Goal: Task Accomplishment & Management: Manage account settings

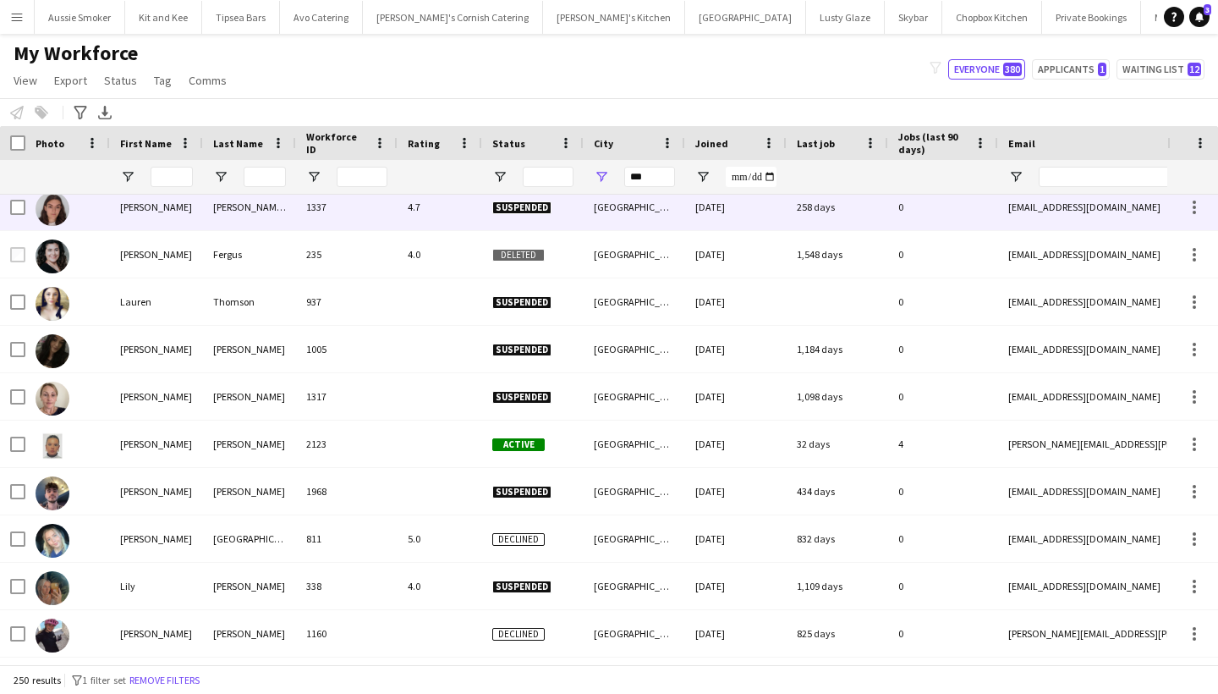
scroll to position [6833, 0]
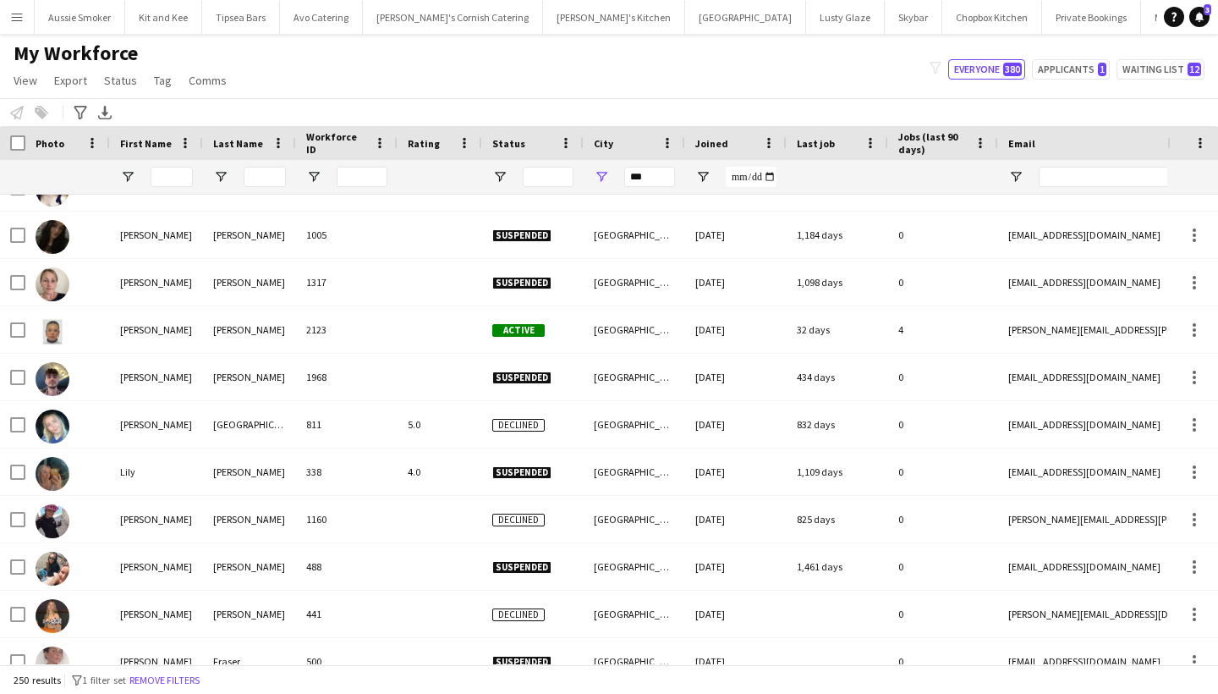
click at [15, 18] on app-icon "Menu" at bounding box center [17, 17] width 14 height 14
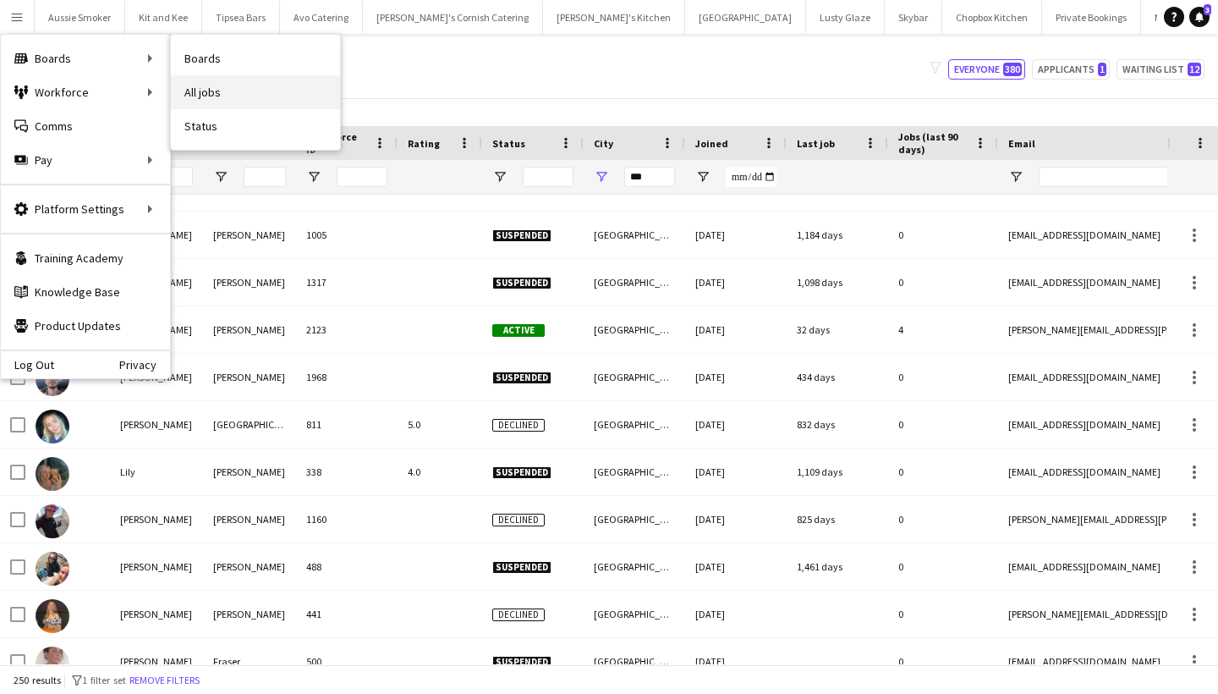
click at [272, 90] on link "All jobs" at bounding box center [255, 92] width 169 height 34
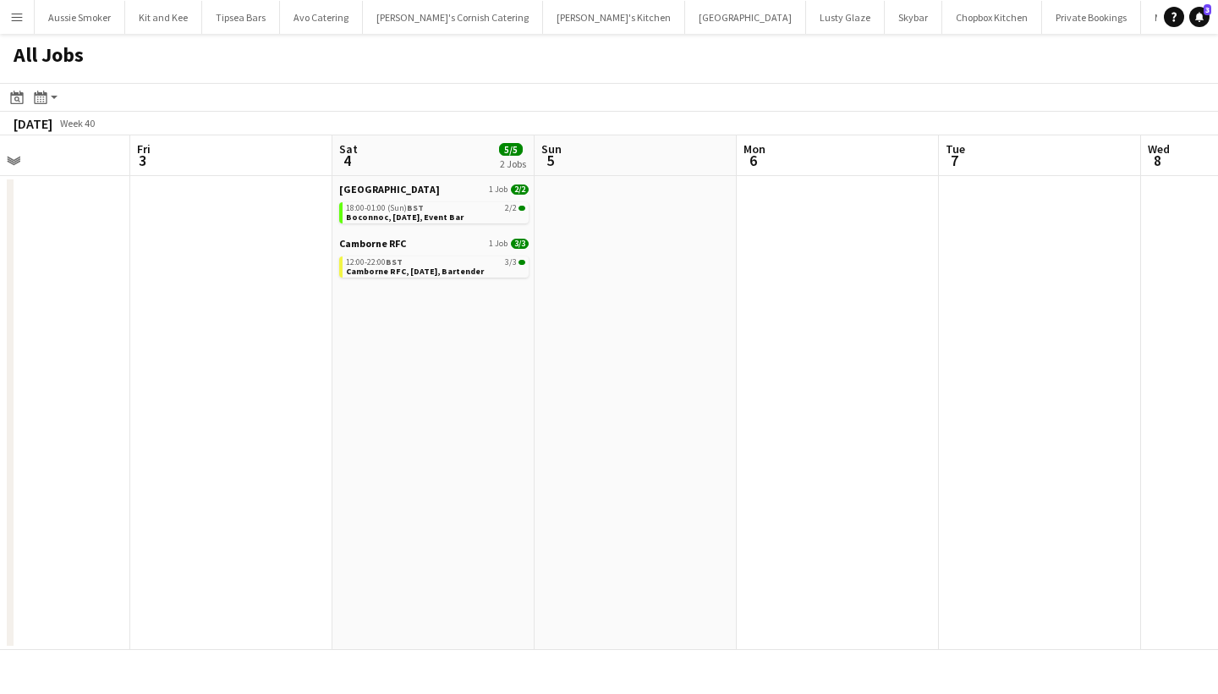
scroll to position [0, 365]
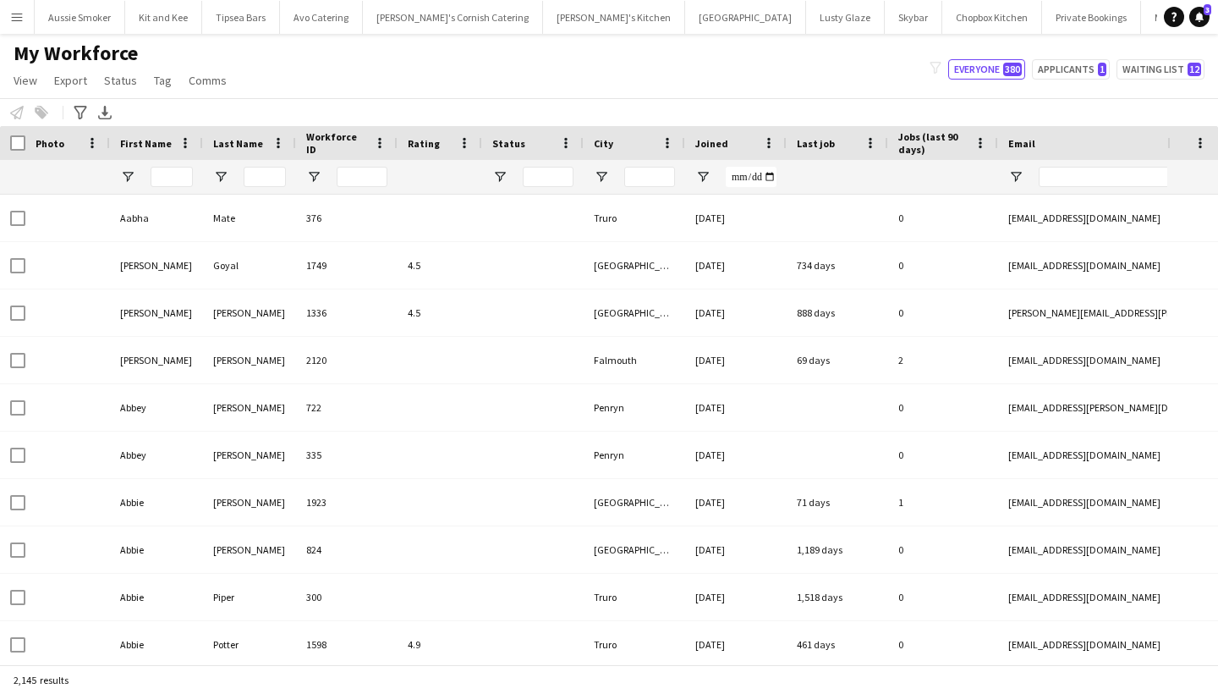
type input "***"
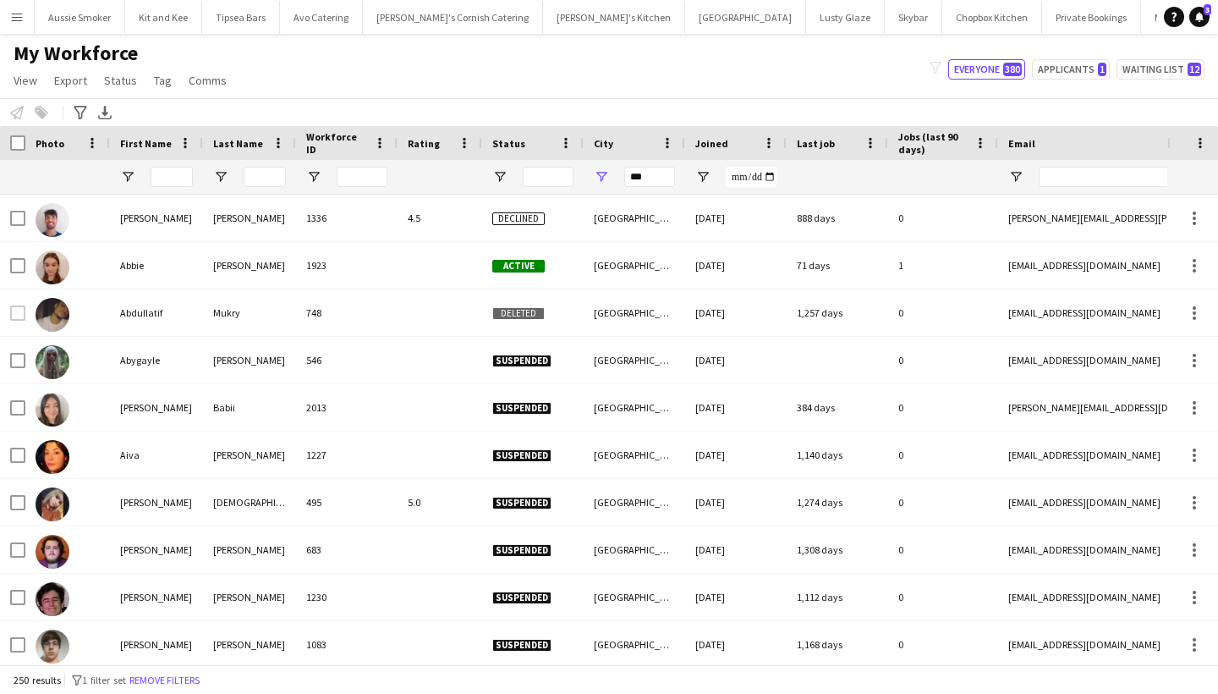
click at [10, 19] on app-icon "Menu" at bounding box center [17, 17] width 14 height 14
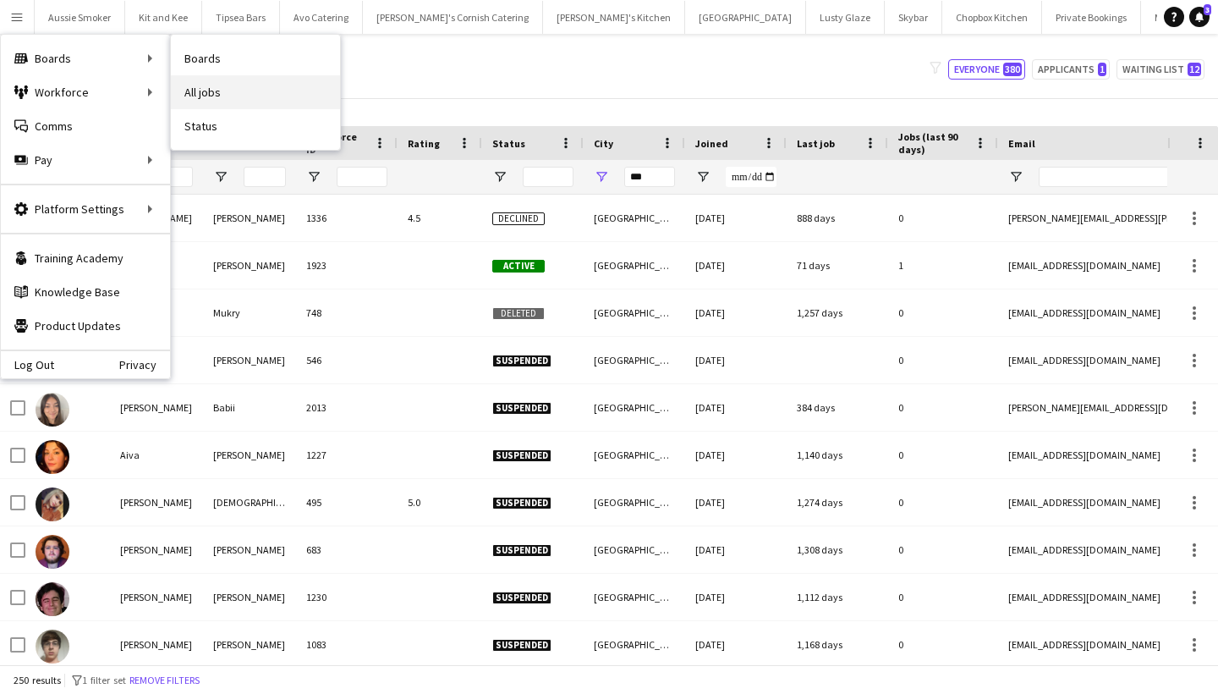
click at [254, 93] on link "All jobs" at bounding box center [255, 92] width 169 height 34
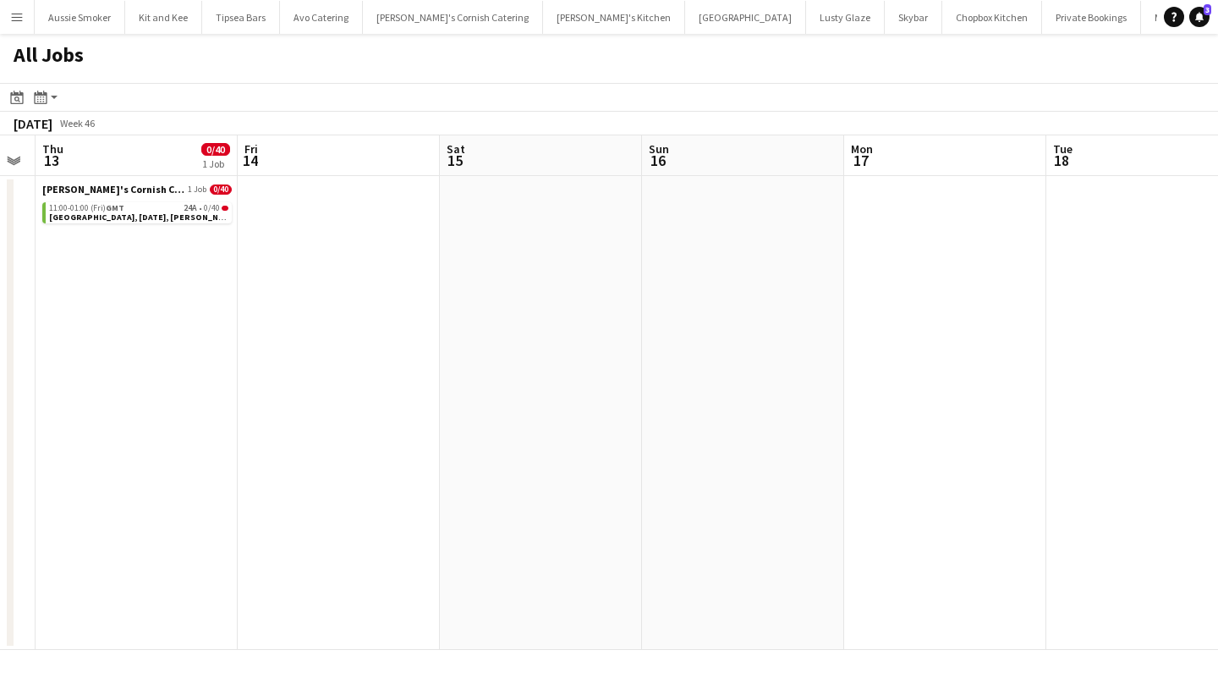
scroll to position [0, 444]
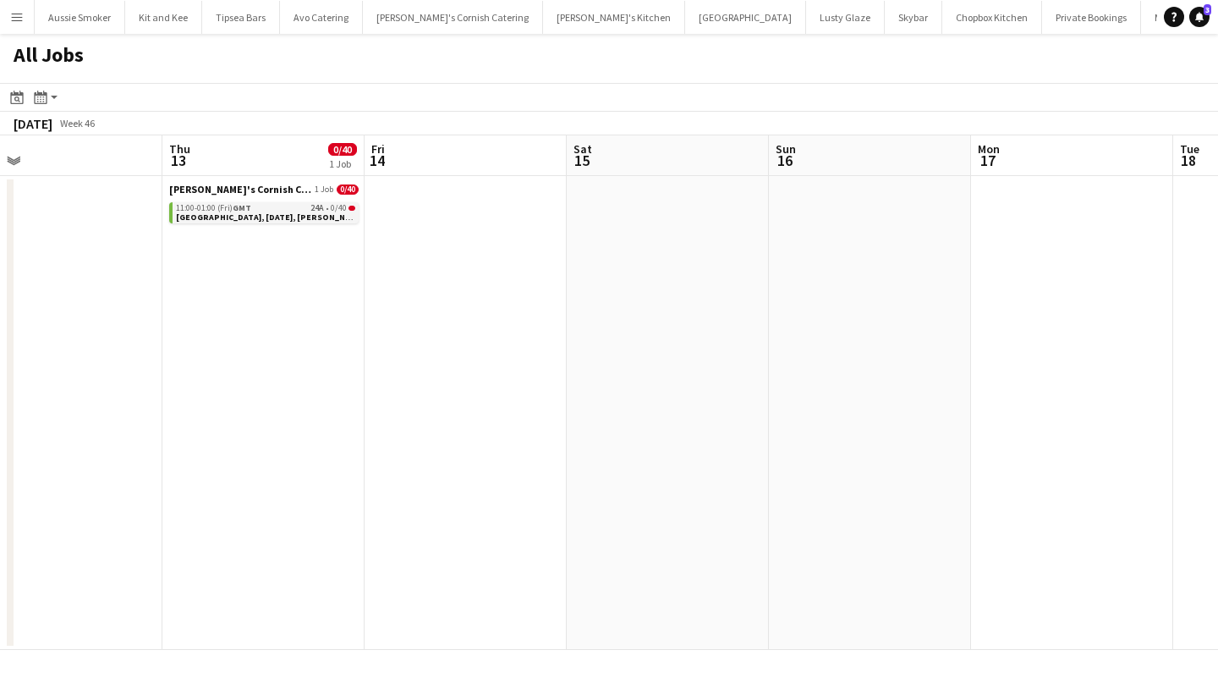
click at [268, 218] on span "Truro Cathedral, 13th November, Kerra's Catering" at bounding box center [292, 216] width 233 height 11
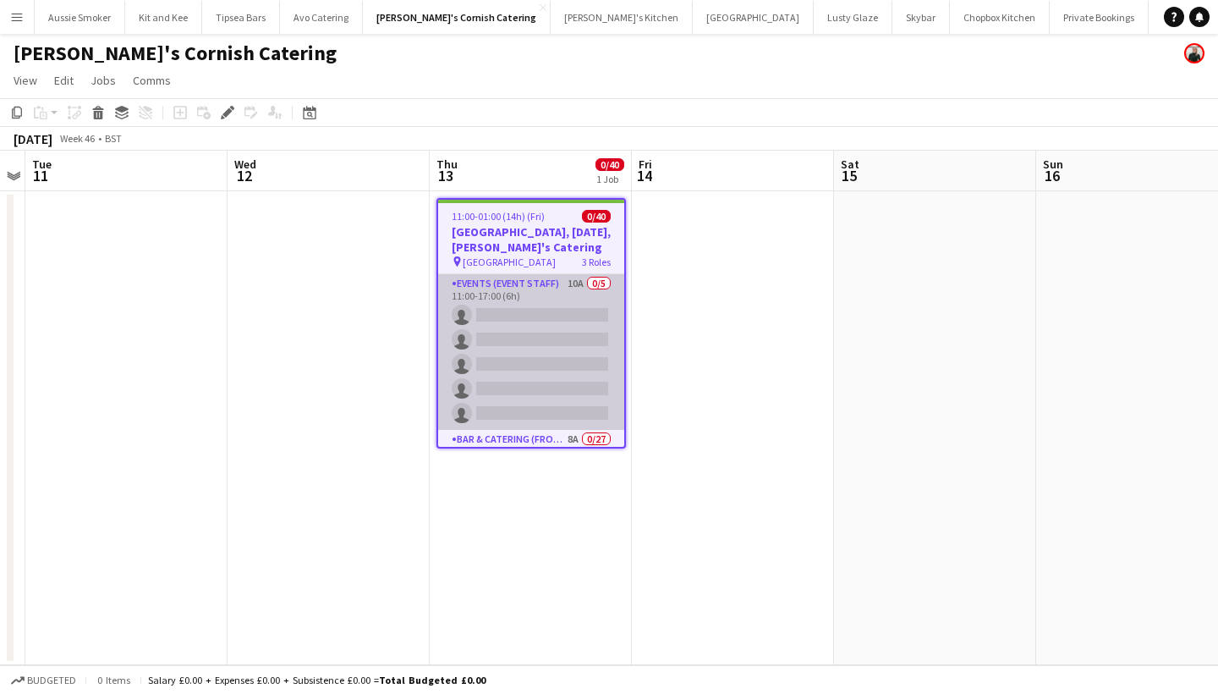
click at [546, 349] on app-card-role "Events (Event Staff) 10A 0/5 11:00-17:00 (6h) single-neutral-actions single-neu…" at bounding box center [531, 352] width 186 height 156
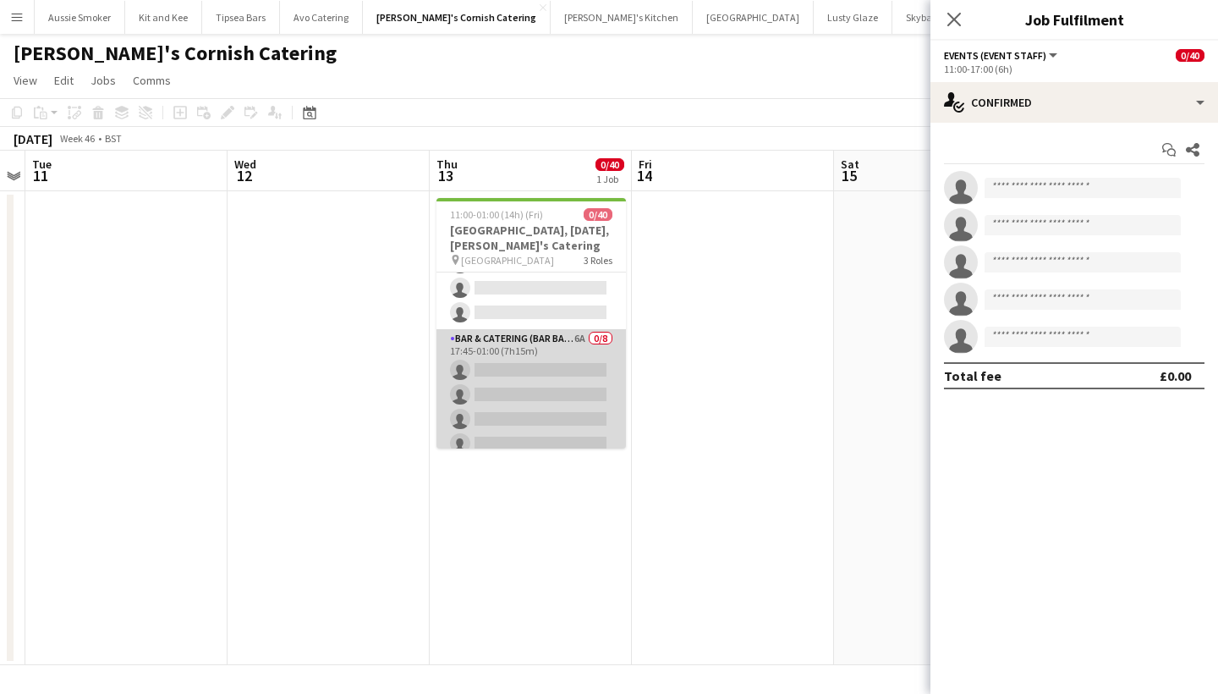
scroll to position [798, 0]
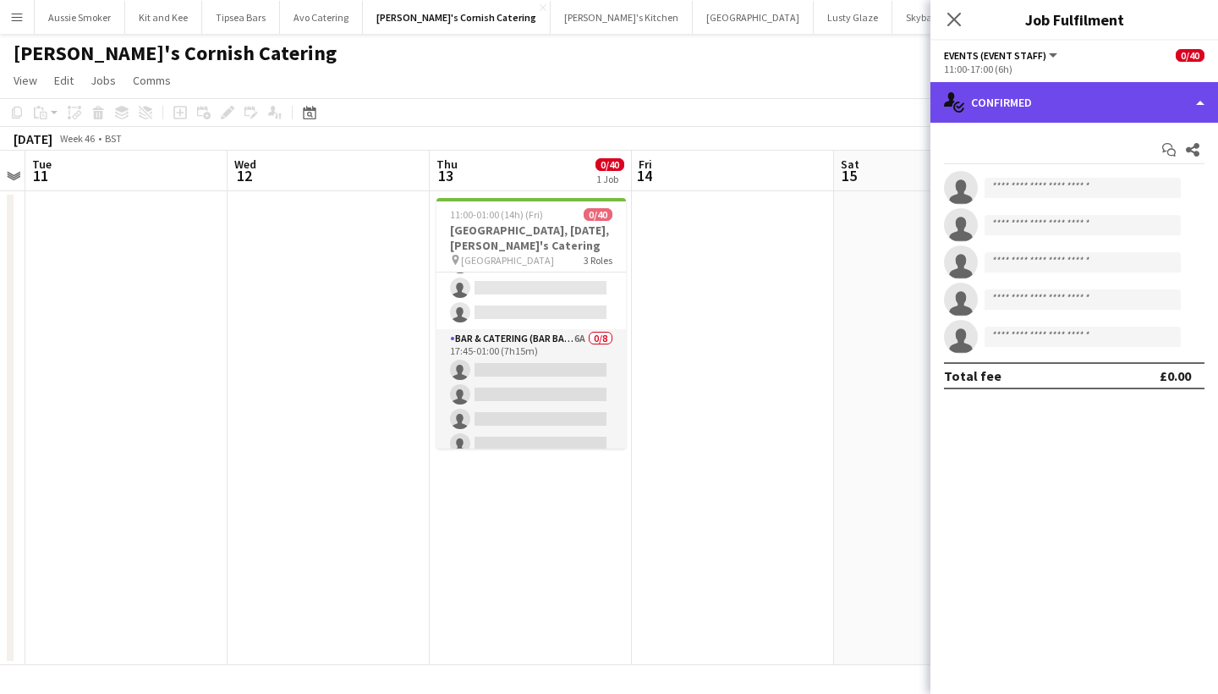
click at [1075, 107] on div "single-neutral-actions-check-2 Confirmed" at bounding box center [1075, 102] width 288 height 41
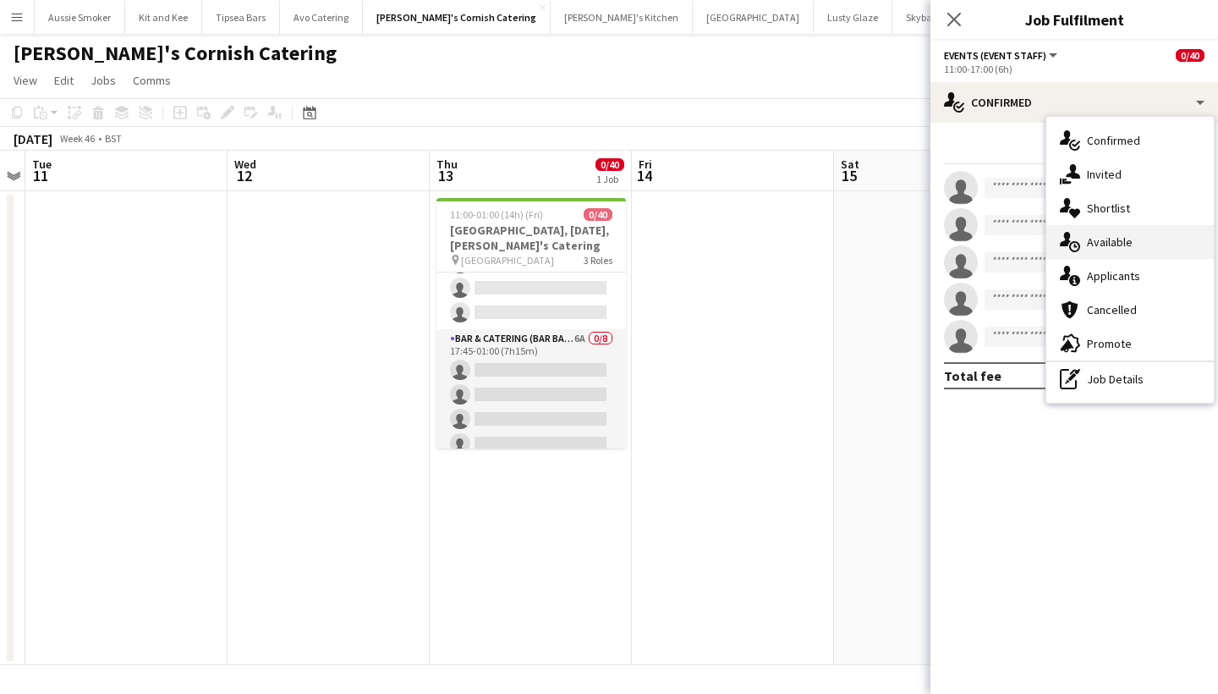
click at [1096, 233] on div "single-neutral-actions-upload Available" at bounding box center [1129, 242] width 167 height 34
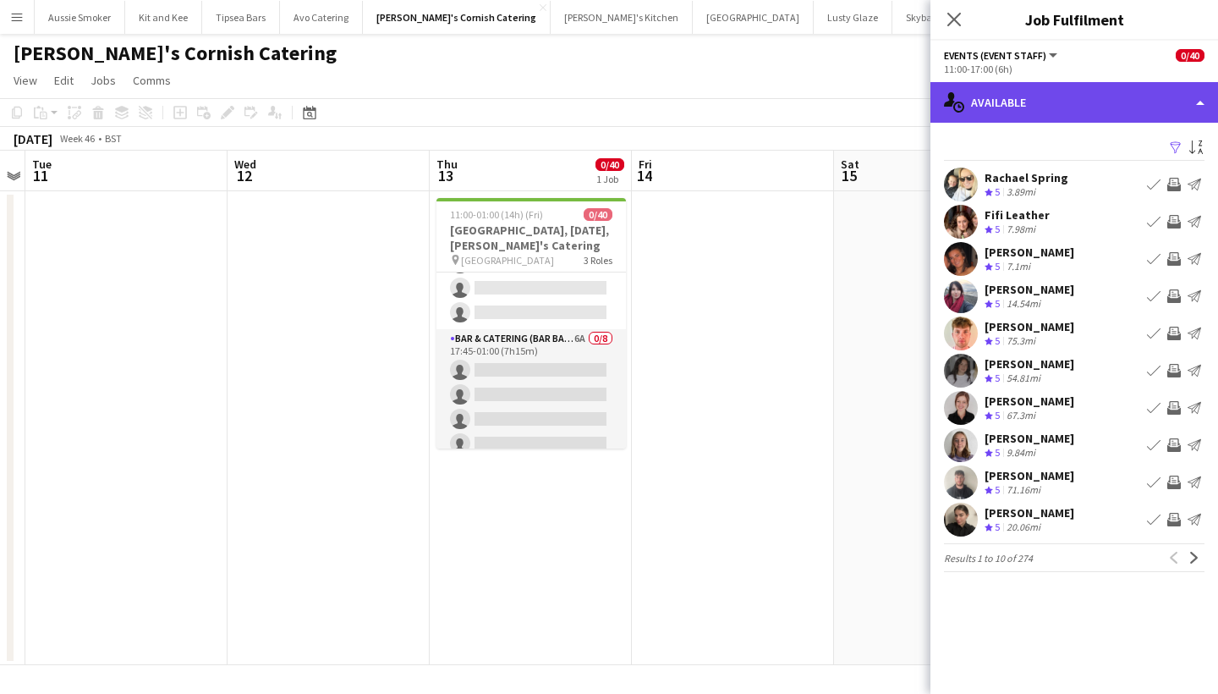
click at [1082, 107] on div "single-neutral-actions-upload Available" at bounding box center [1075, 102] width 288 height 41
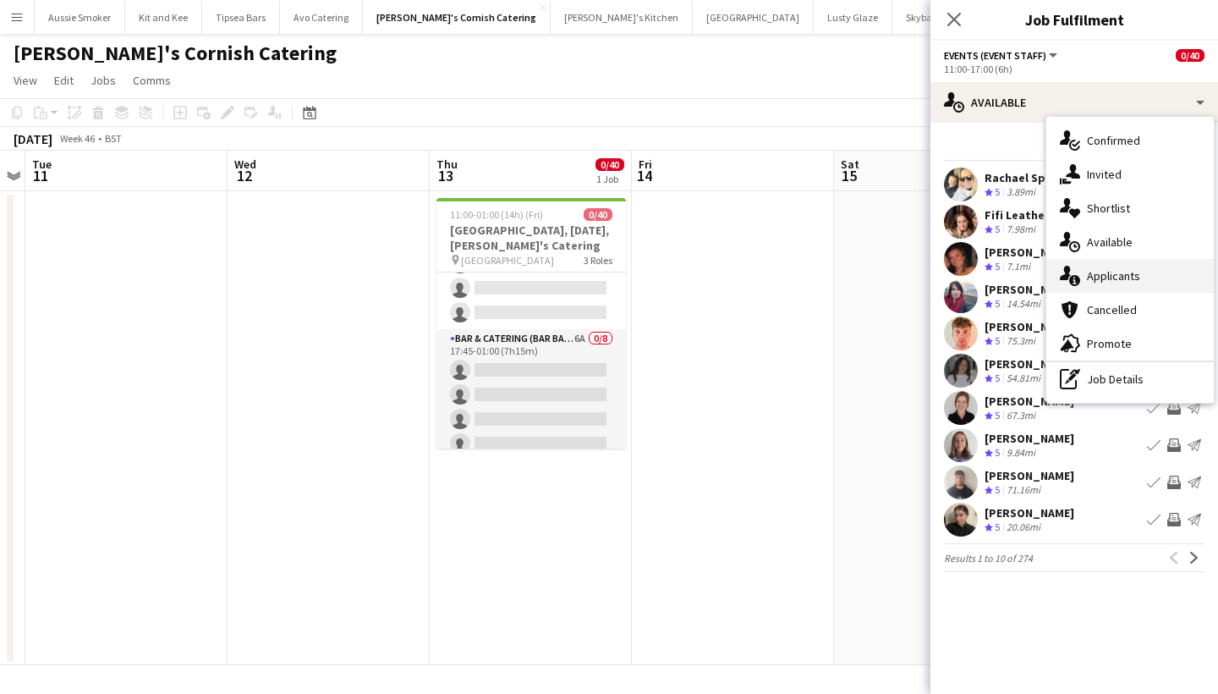
click at [1092, 272] on span "Applicants" at bounding box center [1113, 275] width 53 height 15
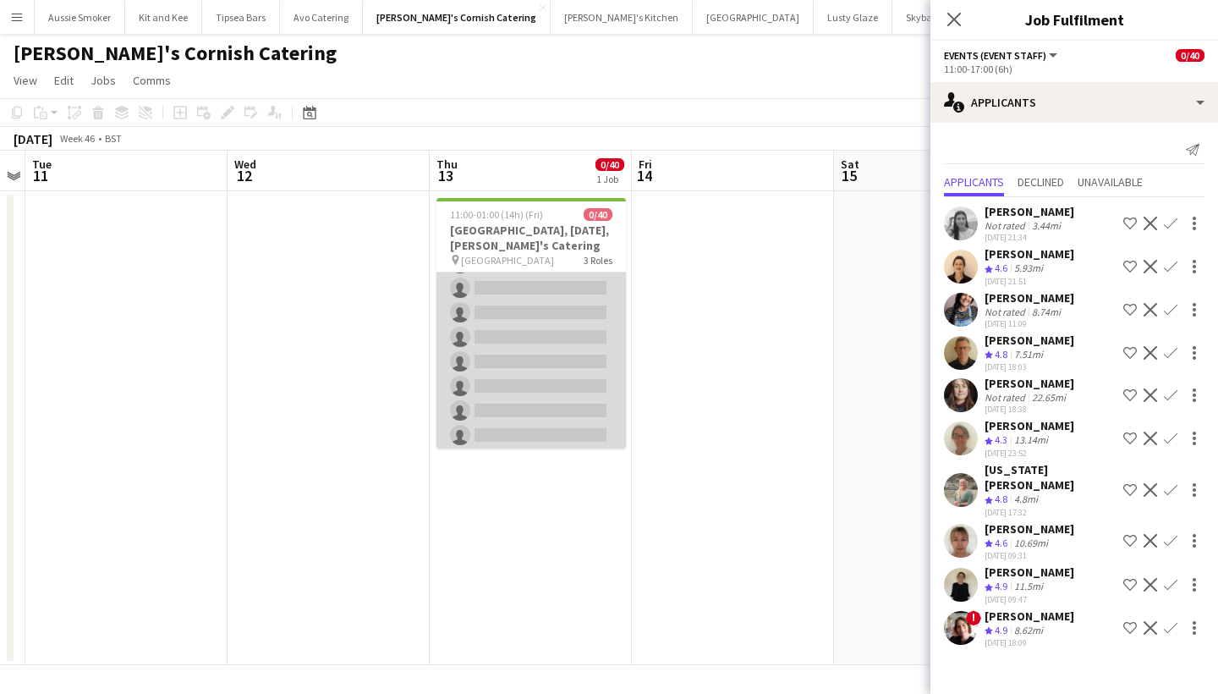
scroll to position [178, 0]
click at [541, 416] on app-card-role "Bar & Catering (Front of House) 8A 0/27 17:45-21:45 (4h) single-neutral-actions…" at bounding box center [530, 601] width 189 height 695
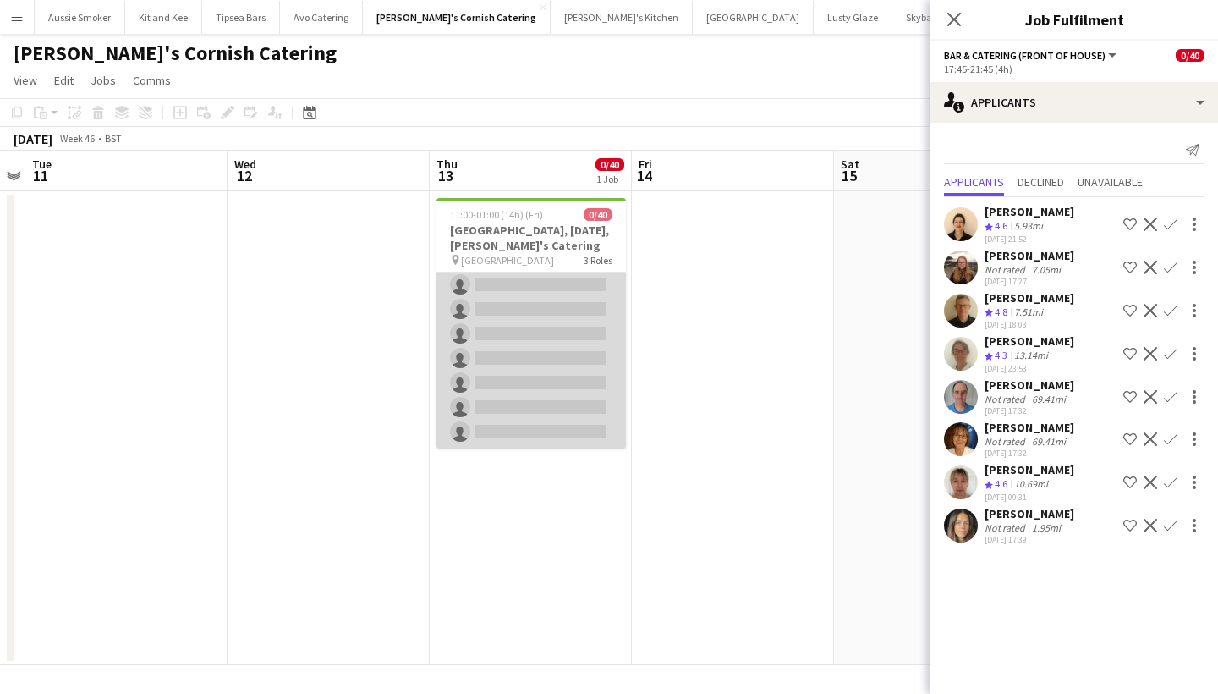
scroll to position [908, 0]
click at [538, 337] on app-card-role "Bar & Catering (Bar Back) 6A 0/8 17:45-01:00 (7h15m) single-neutral-actions sin…" at bounding box center [530, 333] width 189 height 229
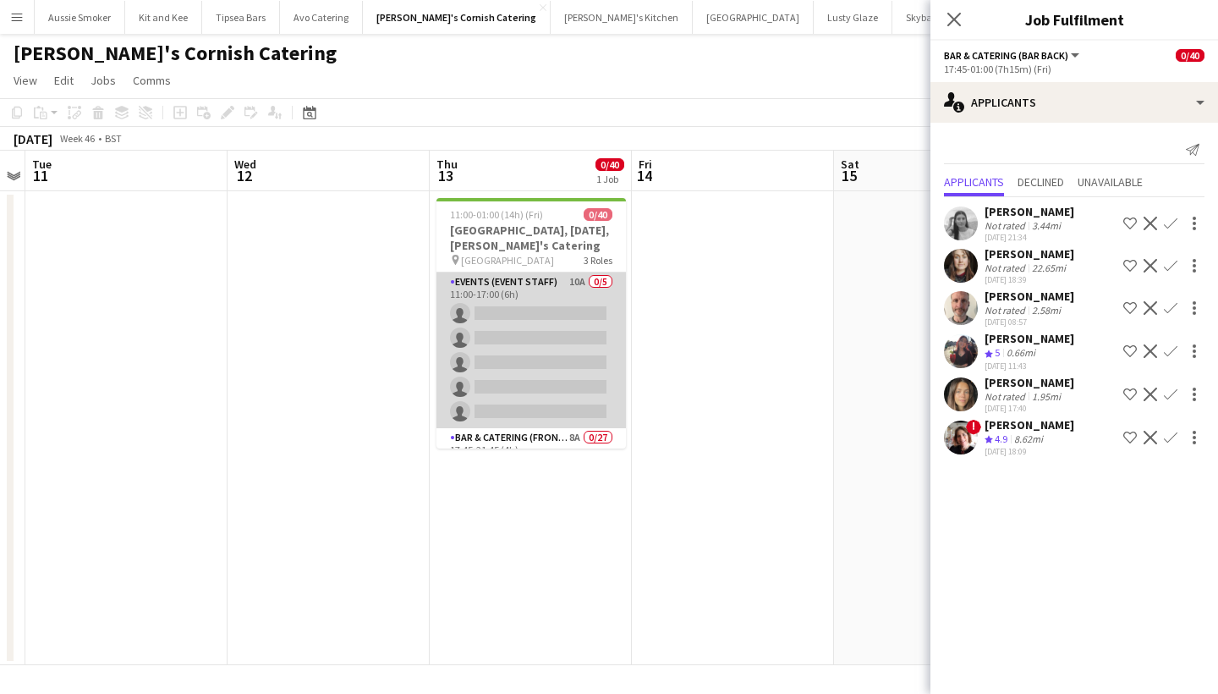
scroll to position [0, 0]
click at [538, 337] on app-card-role "Events (Event Staff) 10A 0/5 11:00-17:00 (6h) single-neutral-actions single-neu…" at bounding box center [530, 350] width 189 height 156
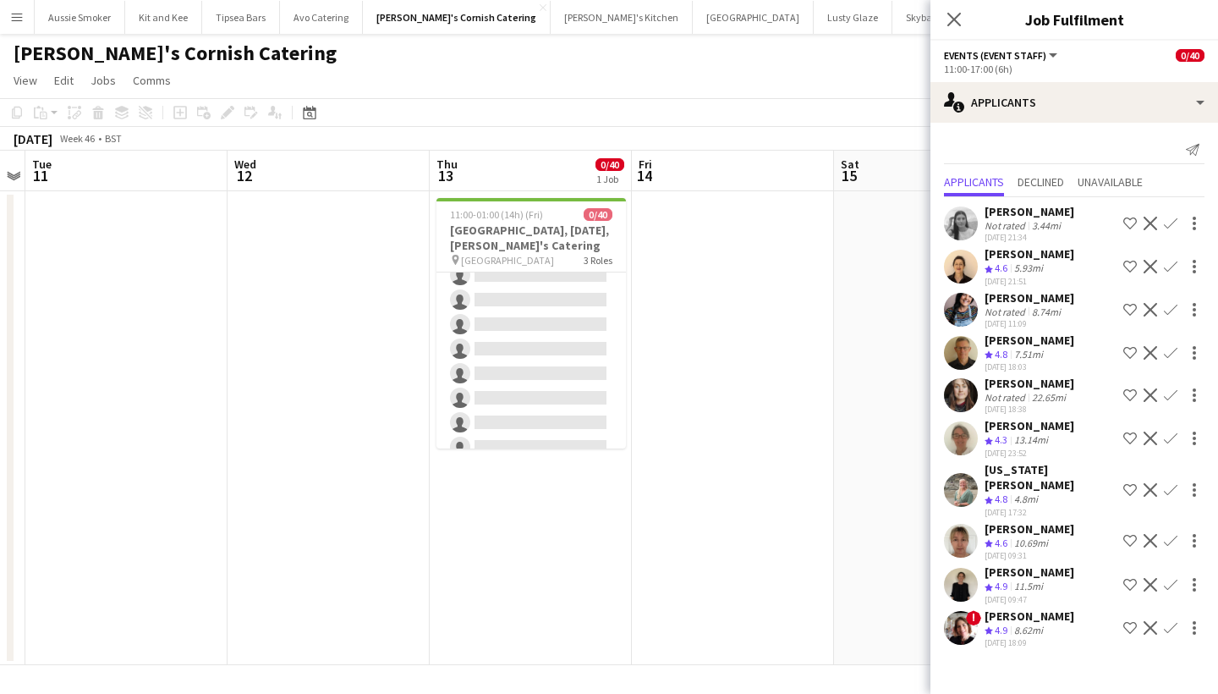
scroll to position [542, 0]
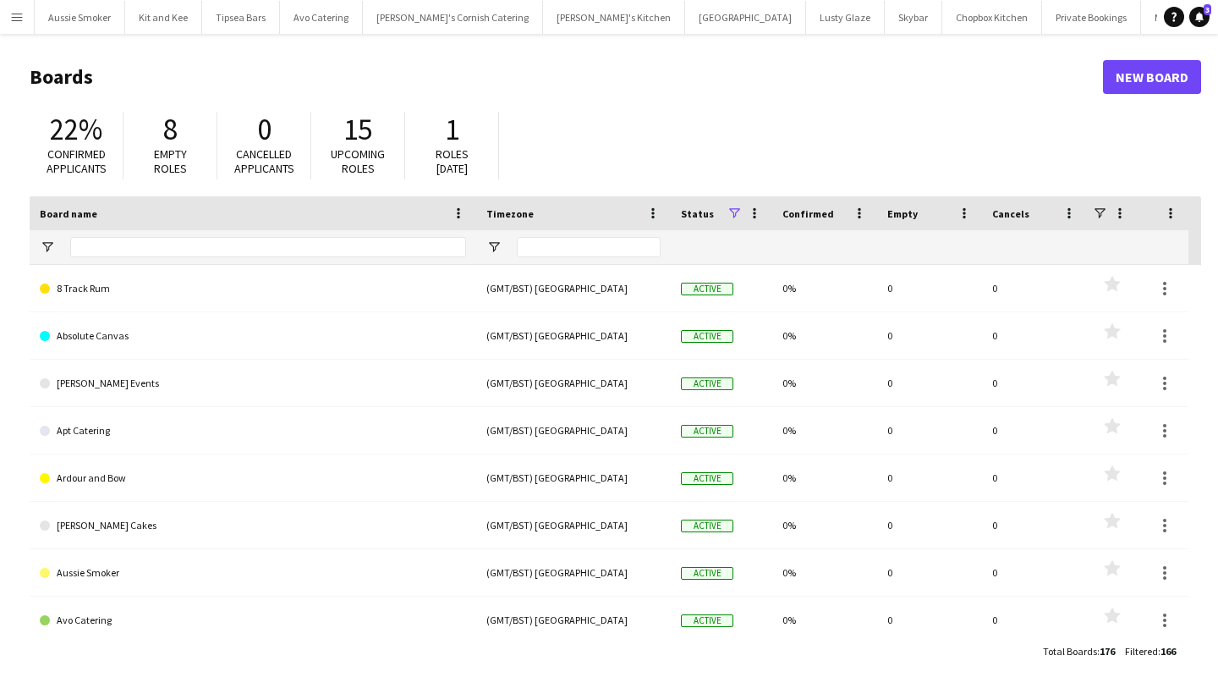
click at [20, 13] on app-icon "Menu" at bounding box center [17, 17] width 14 height 14
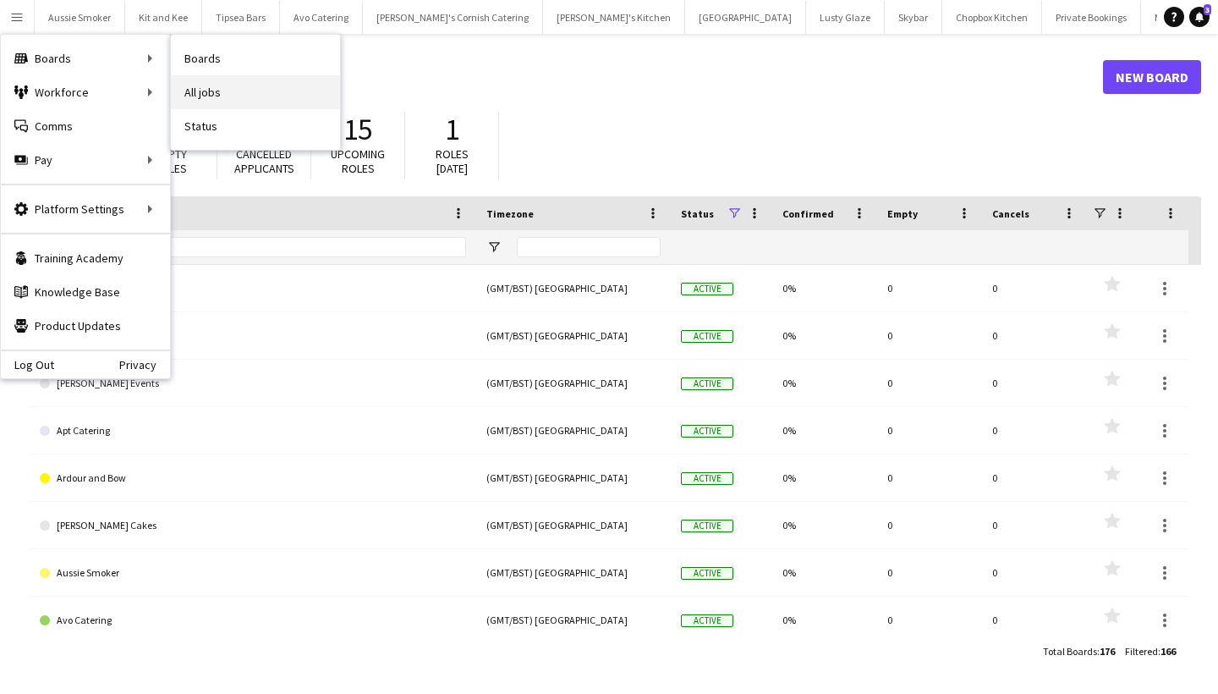
click at [256, 89] on link "All jobs" at bounding box center [255, 92] width 169 height 34
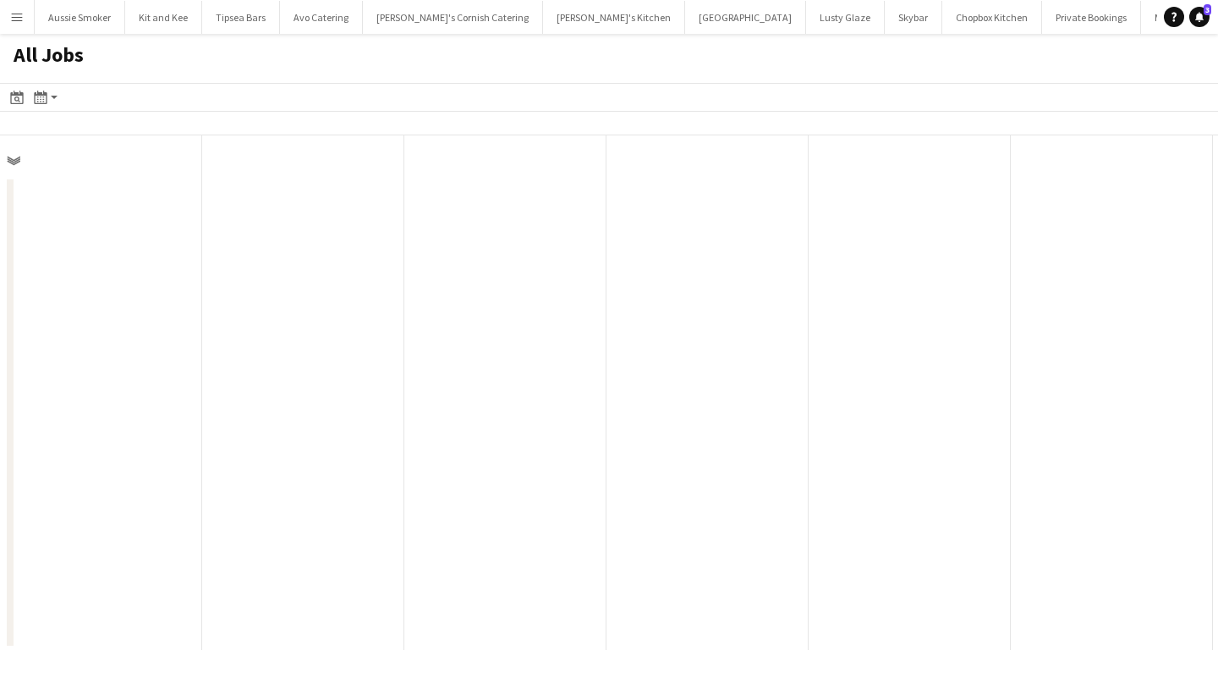
scroll to position [0, 404]
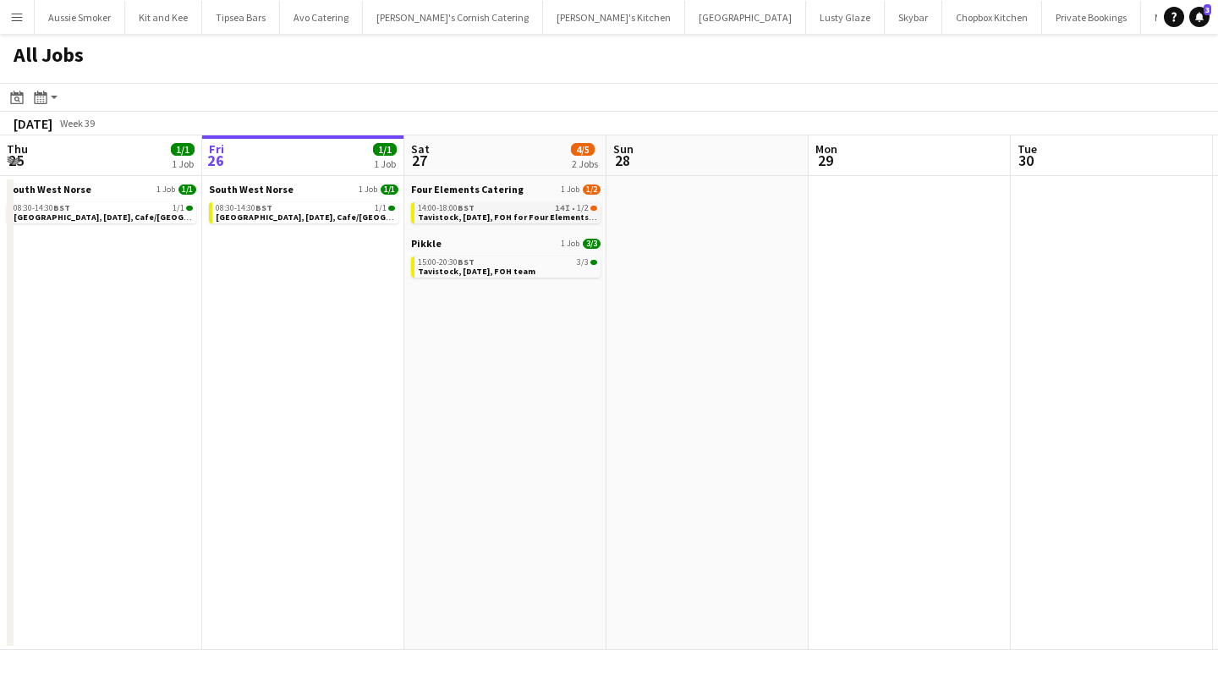
click at [528, 213] on span "Tavistock, [DATE], FOH for Four Elements Catering" at bounding box center [522, 216] width 209 height 11
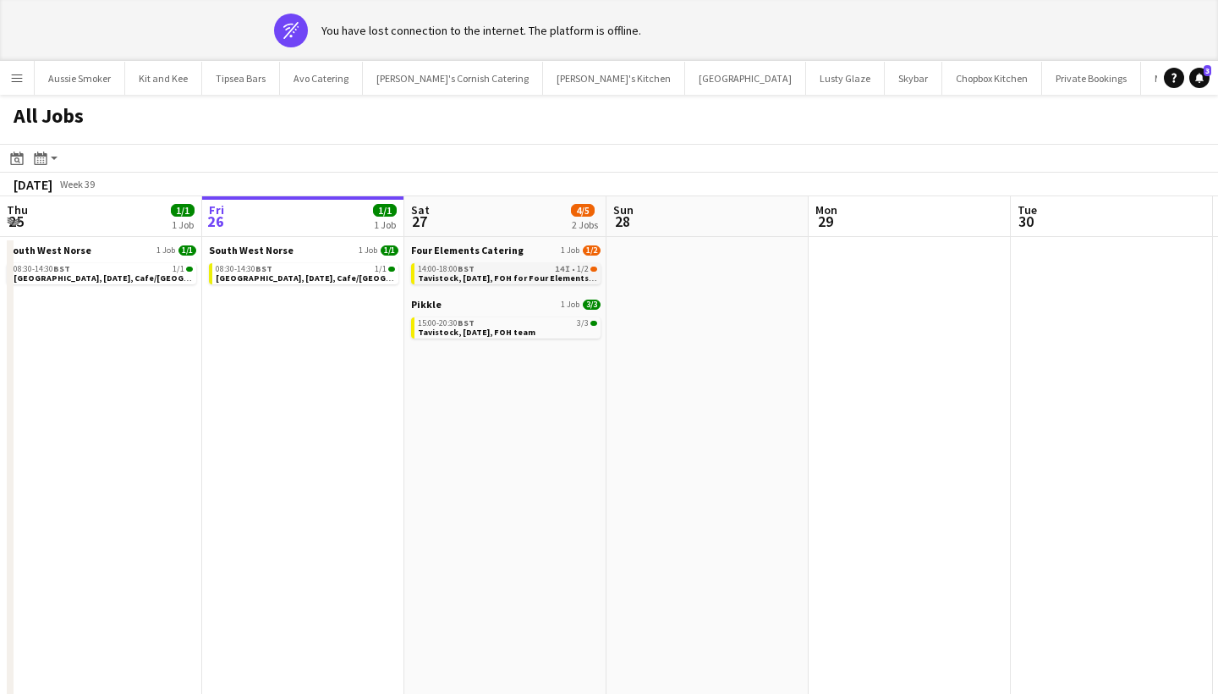
click at [539, 266] on div "14:00-18:00 BST 14I • 1/2" at bounding box center [507, 269] width 179 height 8
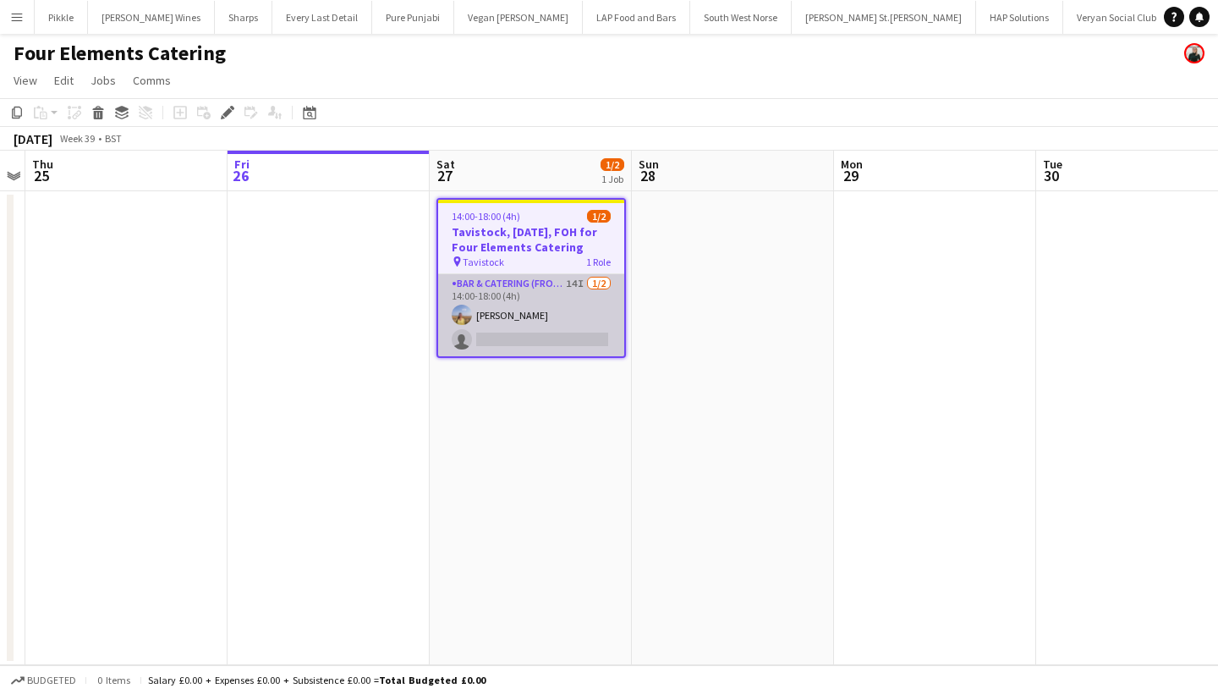
click at [543, 320] on app-card-role "Bar & Catering (Front of House) 14I [DATE] 14:00-18:00 (4h) [PERSON_NAME] singl…" at bounding box center [531, 315] width 186 height 82
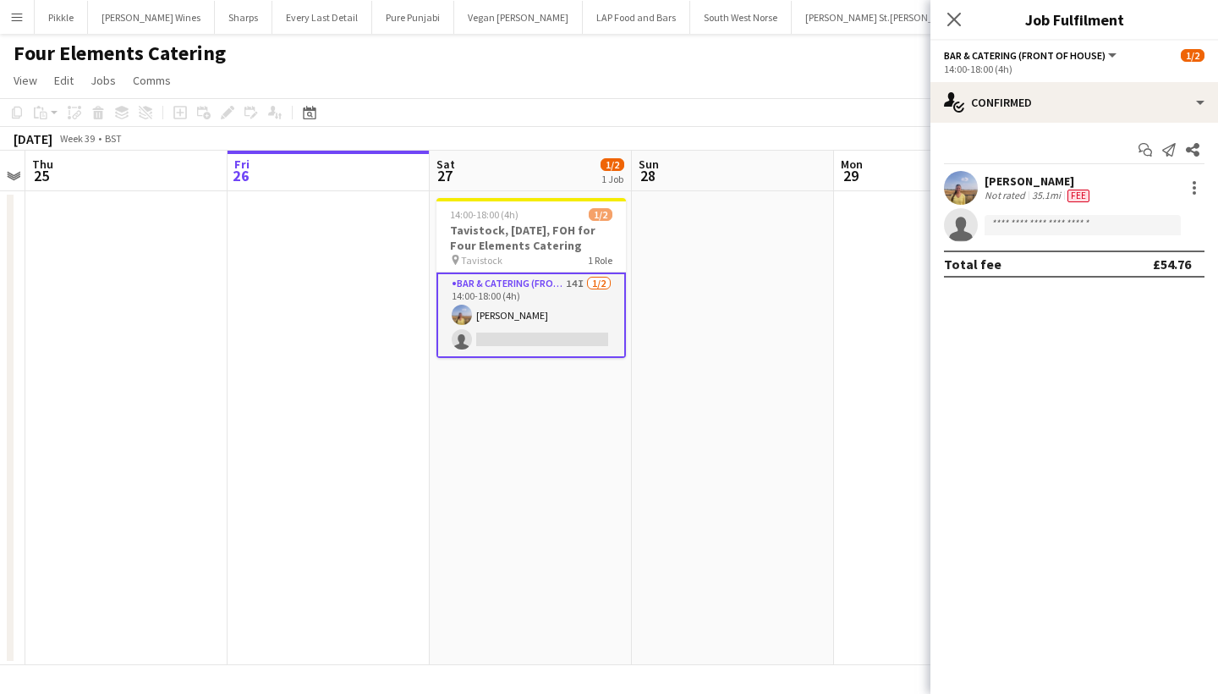
click at [15, 20] on app-icon "Menu" at bounding box center [17, 17] width 14 height 14
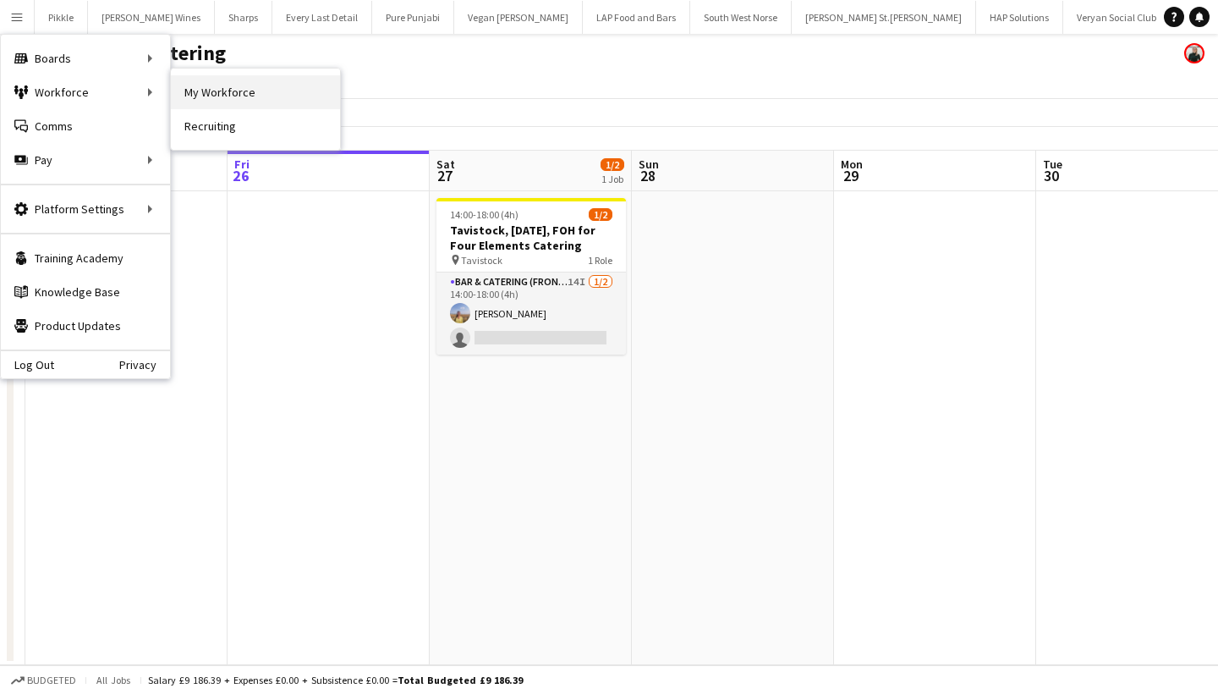
click at [220, 104] on link "My Workforce" at bounding box center [255, 92] width 169 height 34
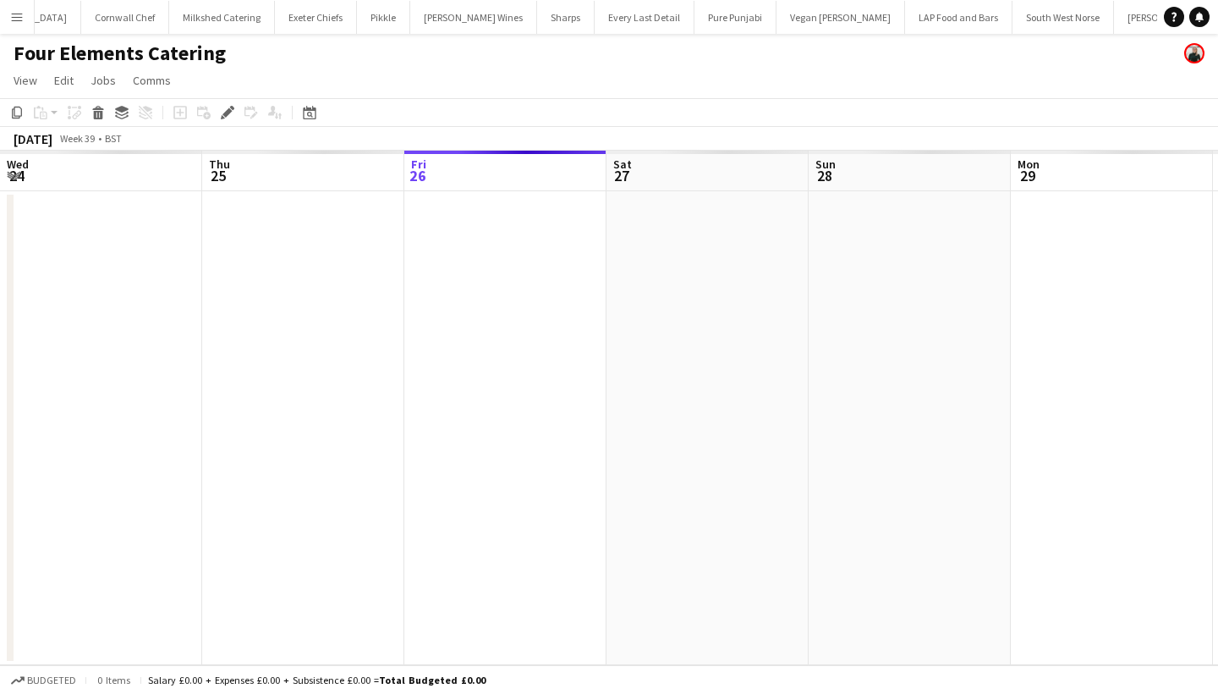
scroll to position [0, 1870]
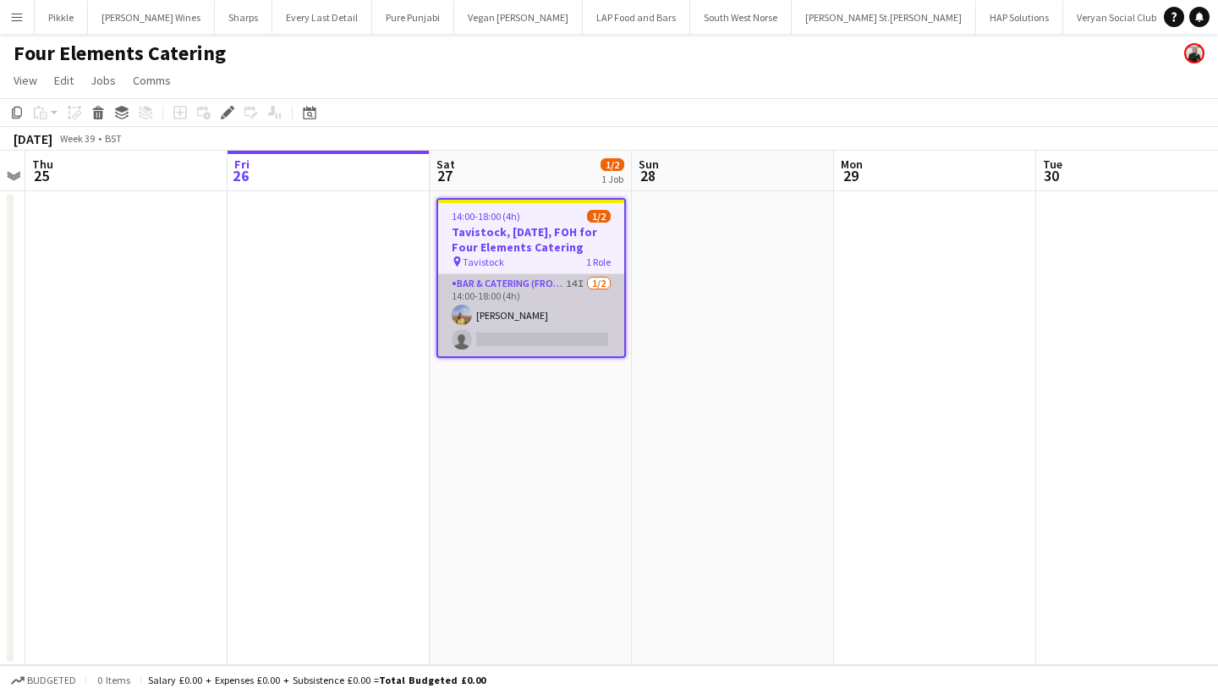
click at [526, 332] on app-card-role "Bar & Catering (Front of House) 14I 1/2 14:00-18:00 (4h) Olivia Stainton single…" at bounding box center [531, 315] width 186 height 82
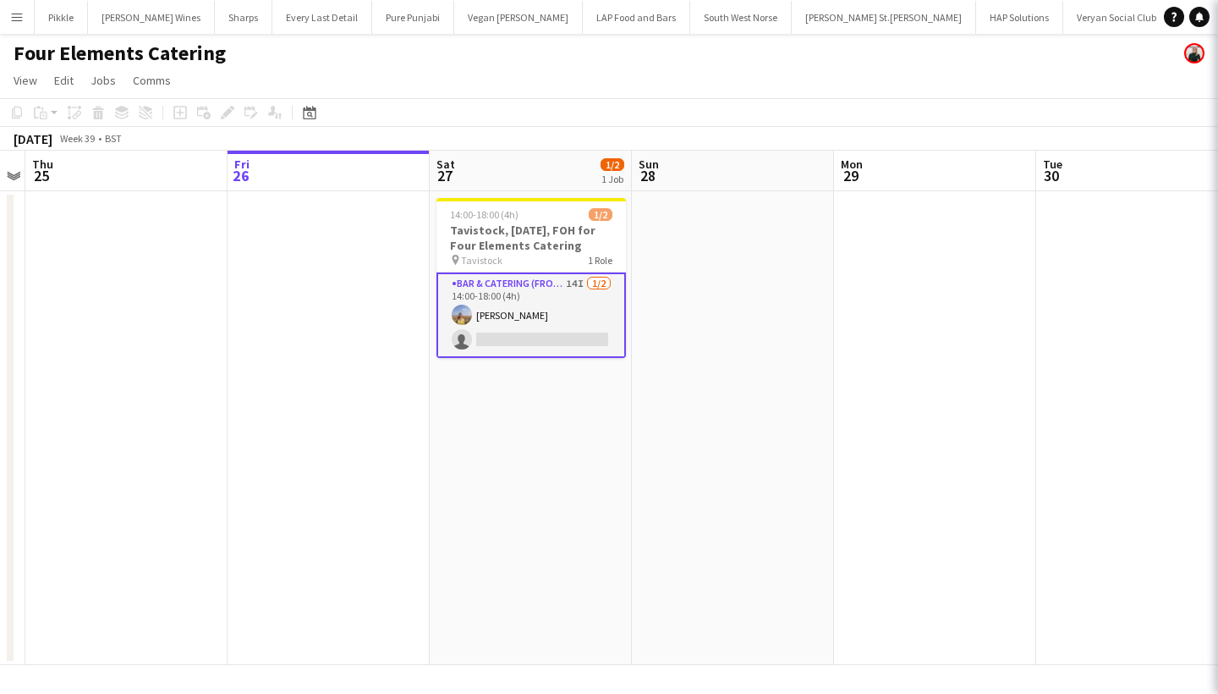
scroll to position [0, 0]
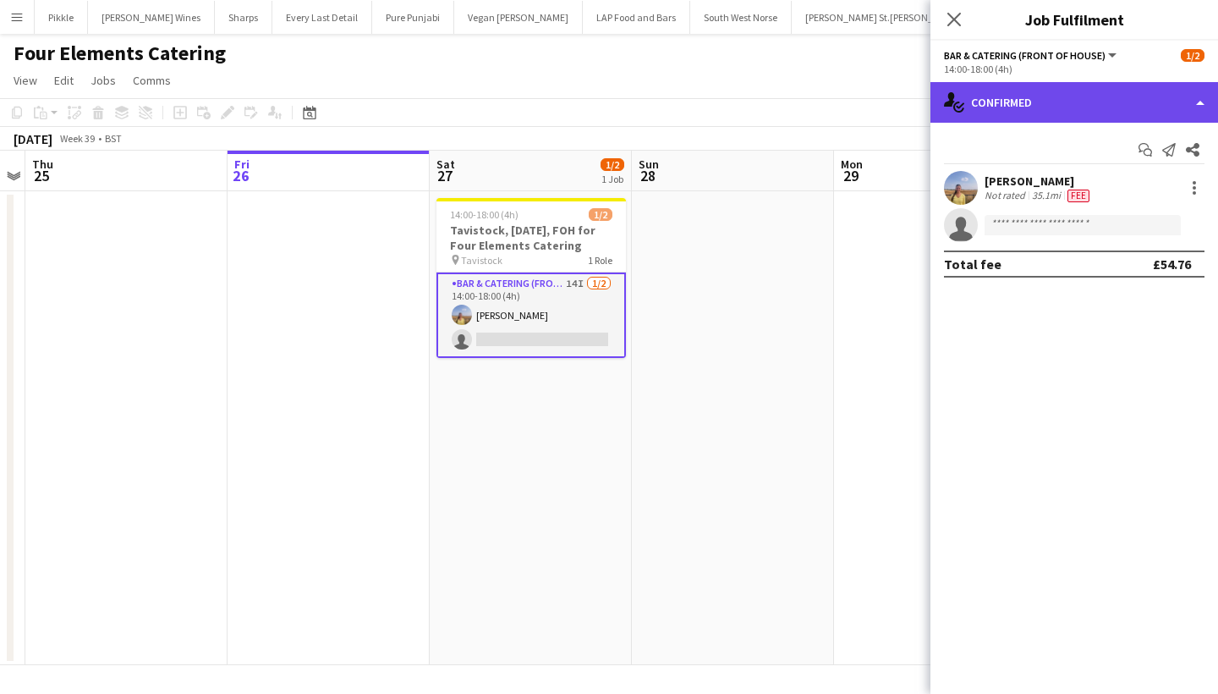
click at [1057, 104] on div "single-neutral-actions-check-2 Confirmed" at bounding box center [1075, 102] width 288 height 41
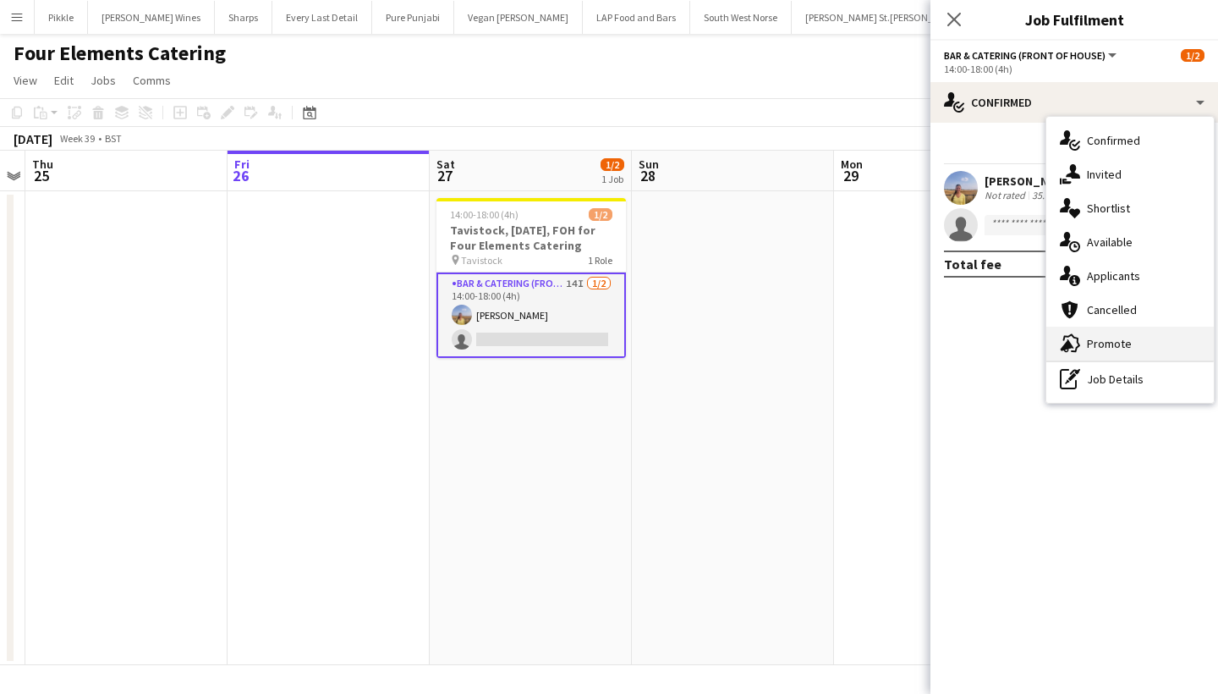
click at [1112, 335] on div "advertising-megaphone Promote" at bounding box center [1129, 344] width 167 height 34
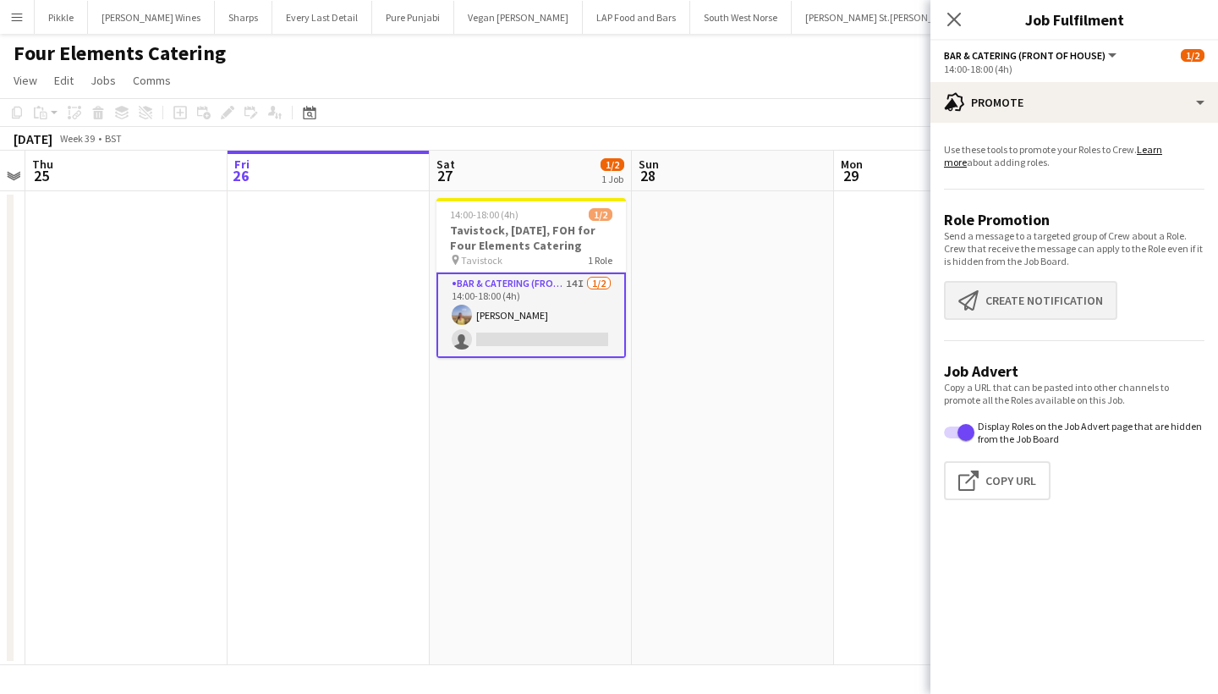
click at [1043, 298] on button "Create notification Create notification" at bounding box center [1030, 300] width 173 height 39
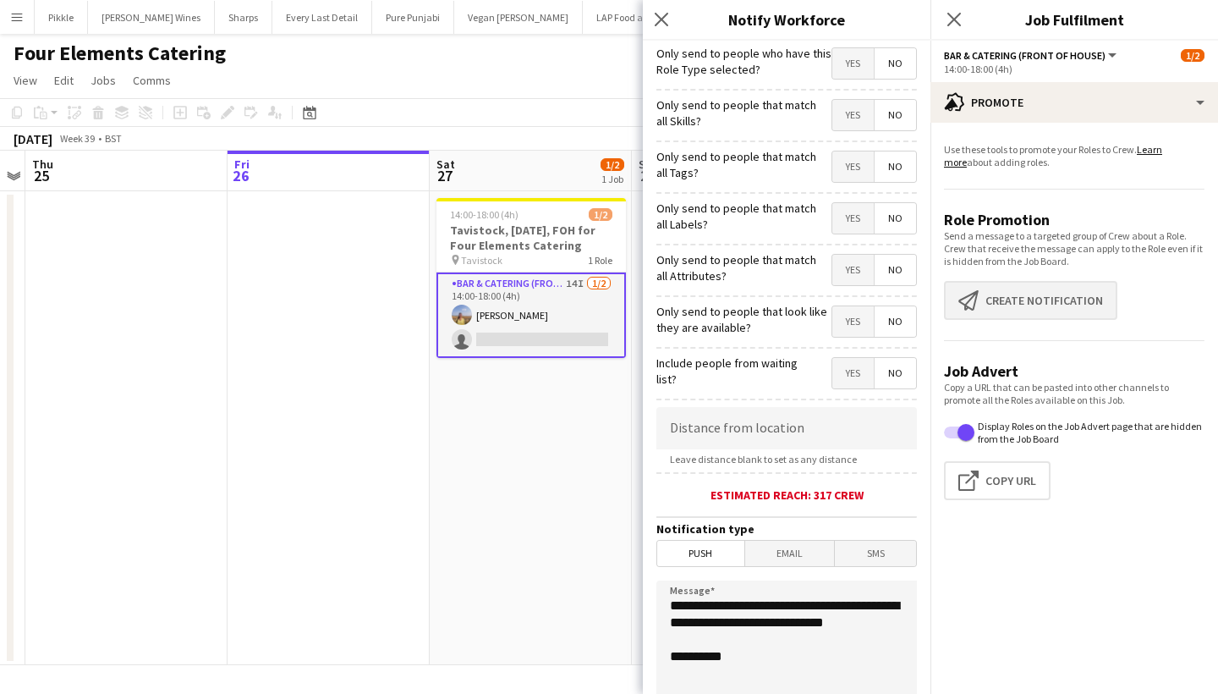
click at [1043, 298] on button "Create notification Create notification" at bounding box center [1030, 300] width 173 height 39
click at [729, 428] on input at bounding box center [786, 428] width 261 height 42
type input "****"
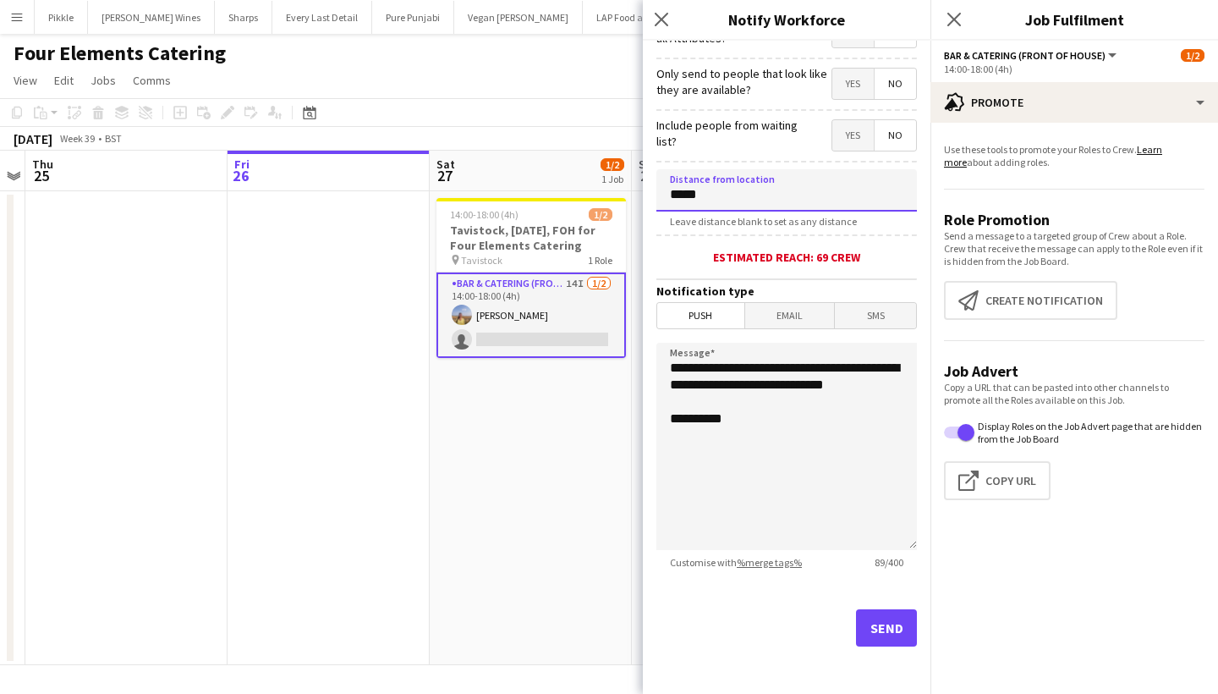
scroll to position [238, 0]
type input "*****"
click at [886, 625] on button "Send" at bounding box center [886, 627] width 61 height 37
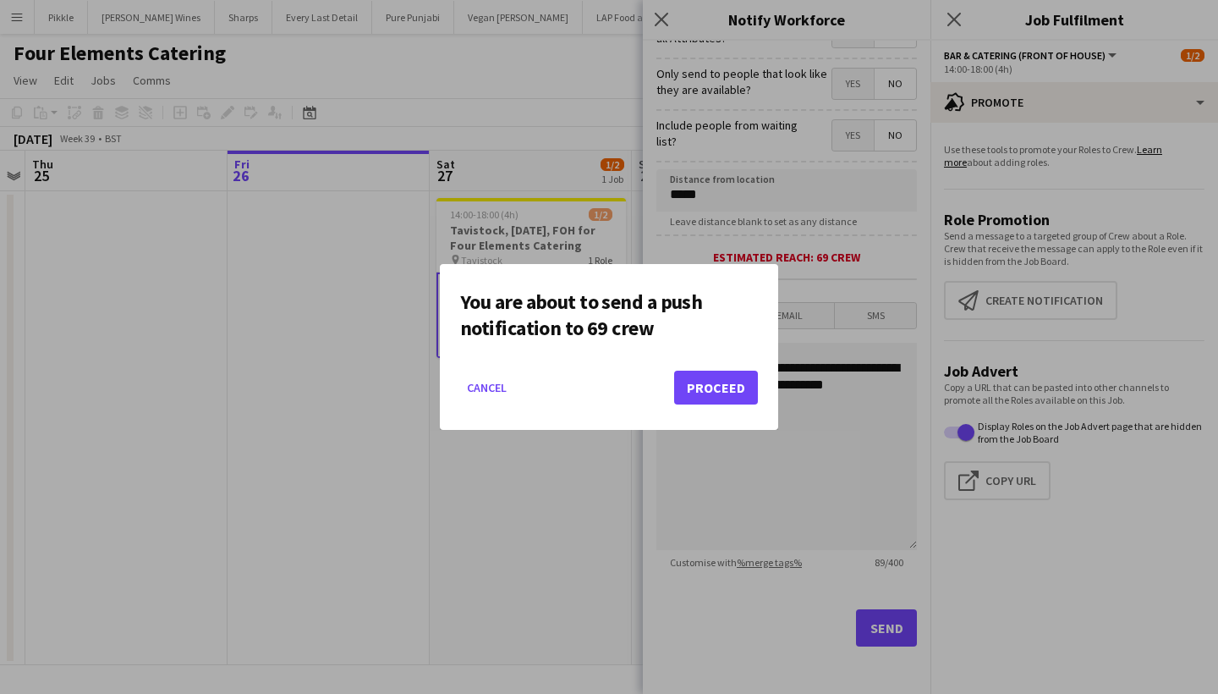
click at [712, 371] on button "Proceed" at bounding box center [716, 388] width 84 height 34
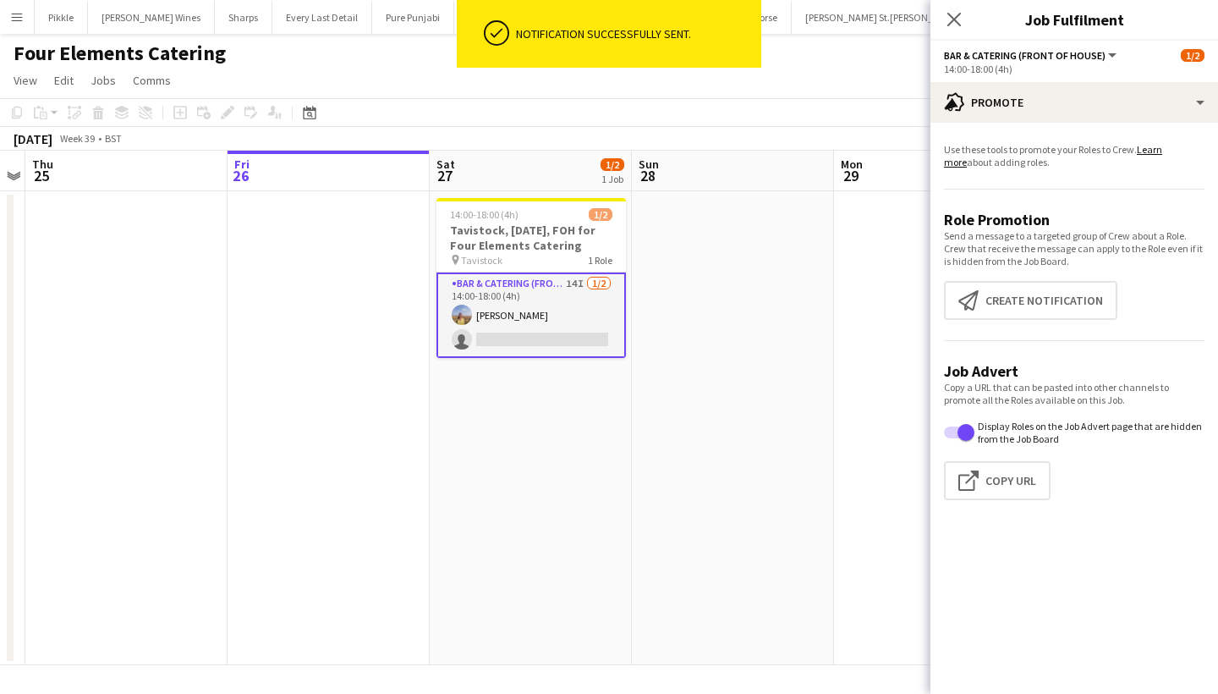
click at [942, 14] on div "Close pop-in" at bounding box center [954, 19] width 47 height 39
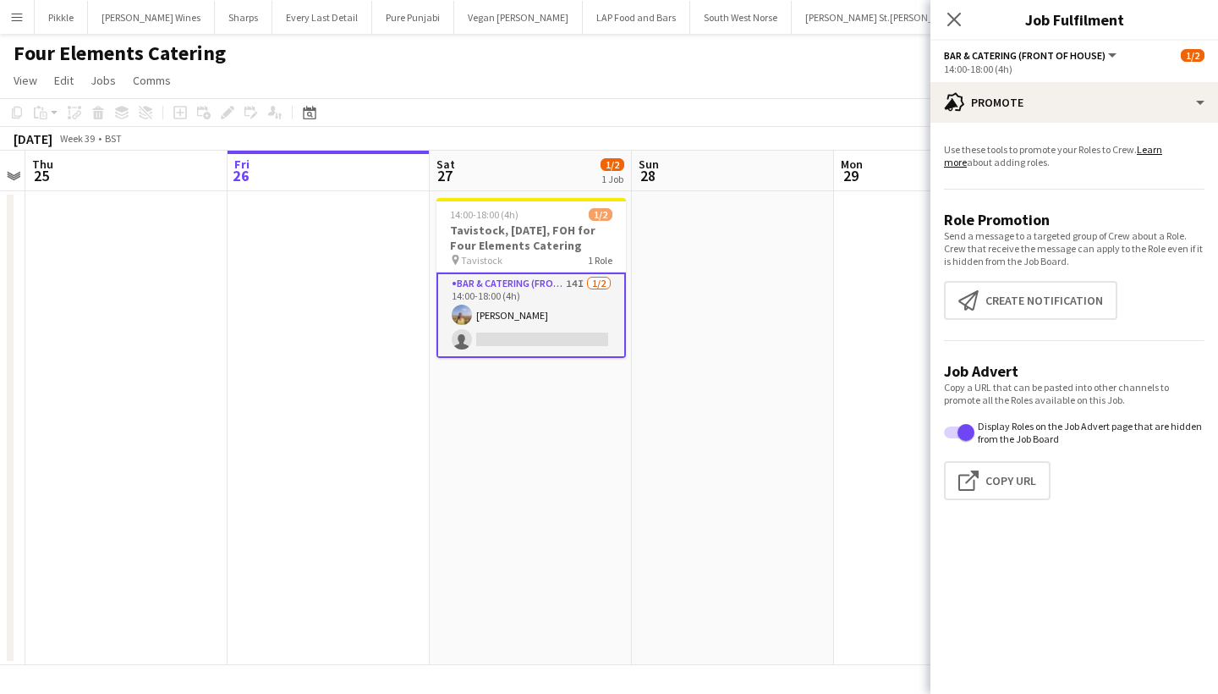
click at [970, 17] on div "Close pop-in" at bounding box center [954, 19] width 47 height 39
click at [960, 19] on icon "Close pop-in" at bounding box center [954, 19] width 16 height 16
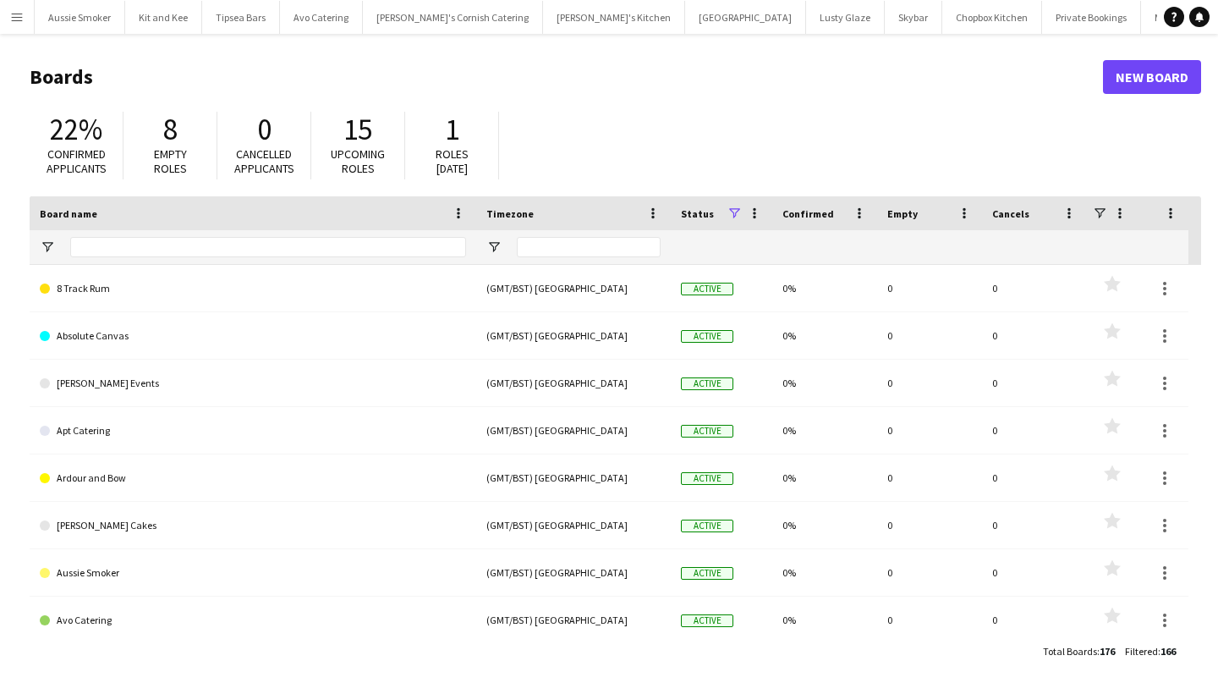
click at [19, 19] on app-icon "Menu" at bounding box center [17, 17] width 14 height 14
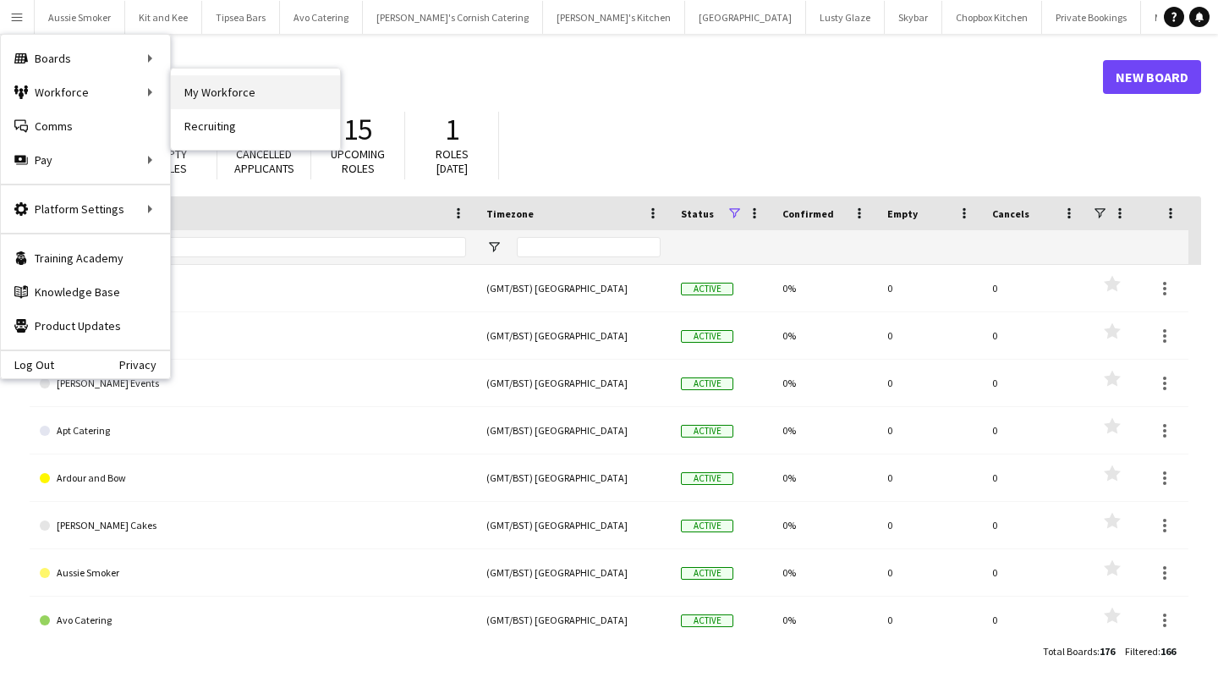
click at [261, 90] on link "My Workforce" at bounding box center [255, 92] width 169 height 34
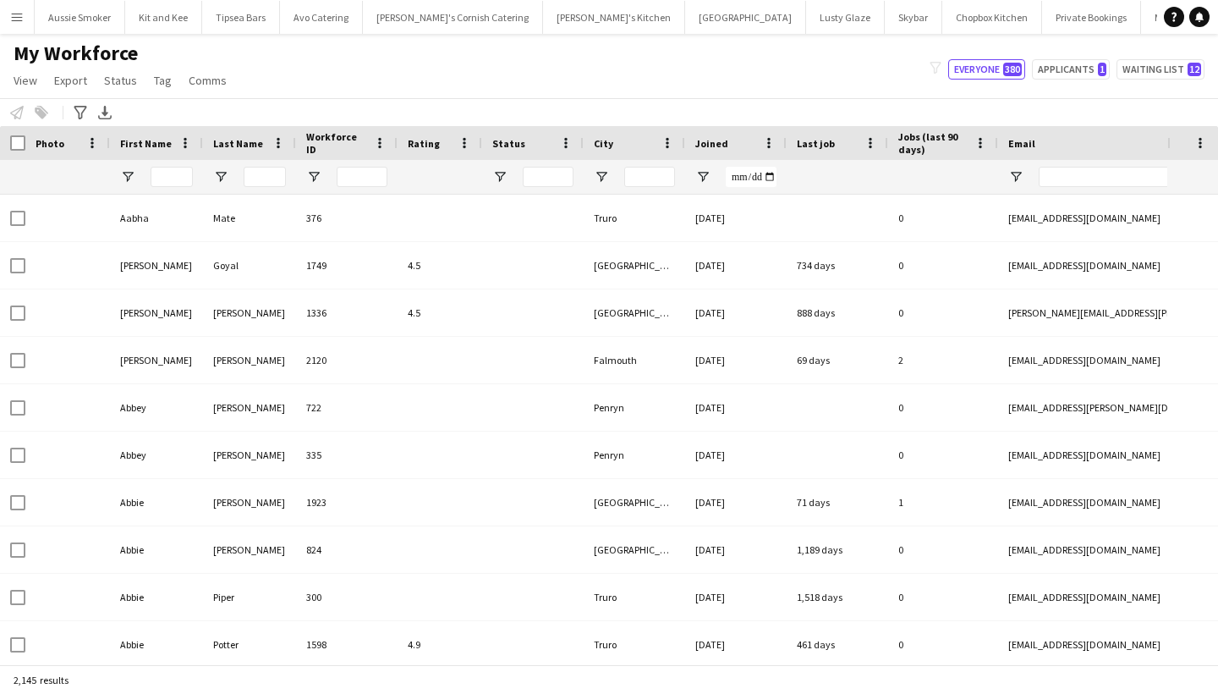
type input "***"
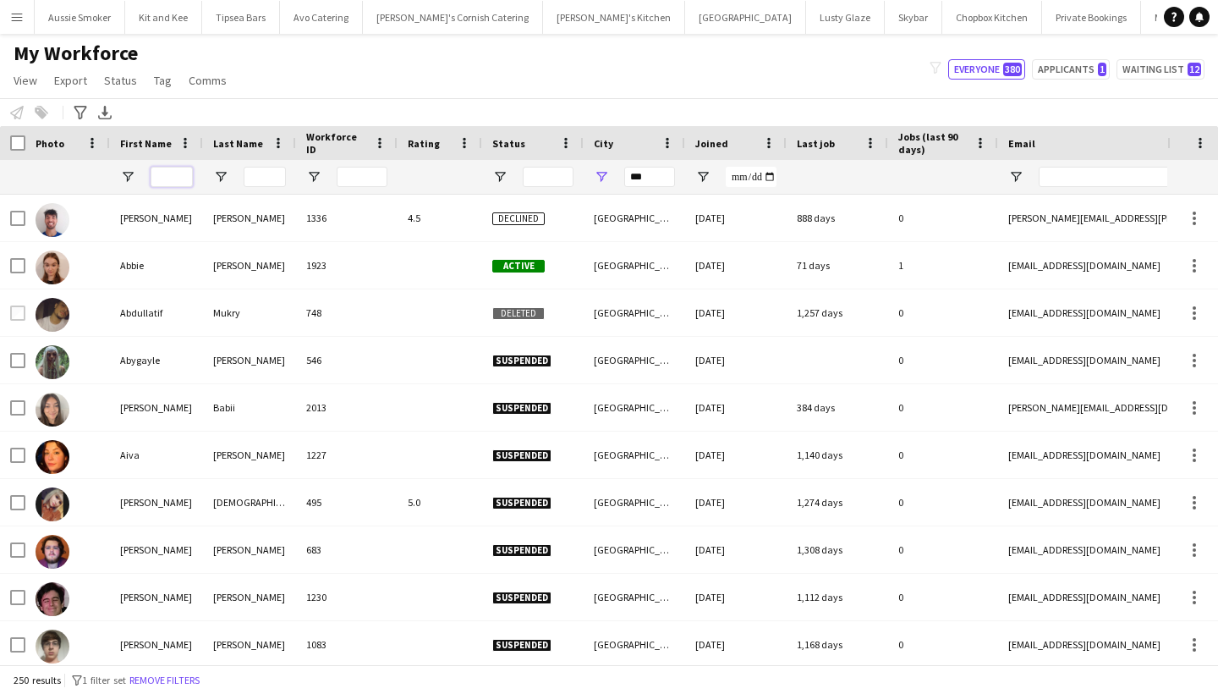
click at [167, 174] on input "First Name Filter Input" at bounding box center [172, 177] width 42 height 20
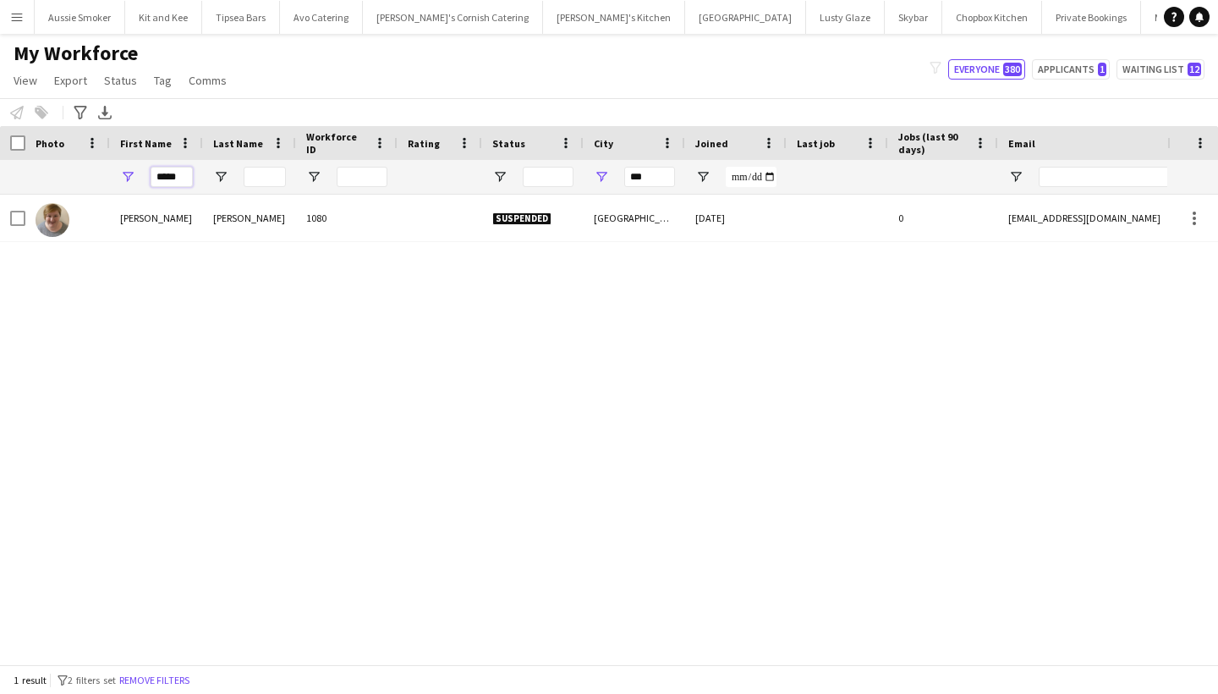
type input "*****"
drag, startPoint x: 167, startPoint y: 174, endPoint x: 668, endPoint y: 178, distance: 500.8
click at [668, 178] on input "***" at bounding box center [649, 177] width 51 height 20
type input "*"
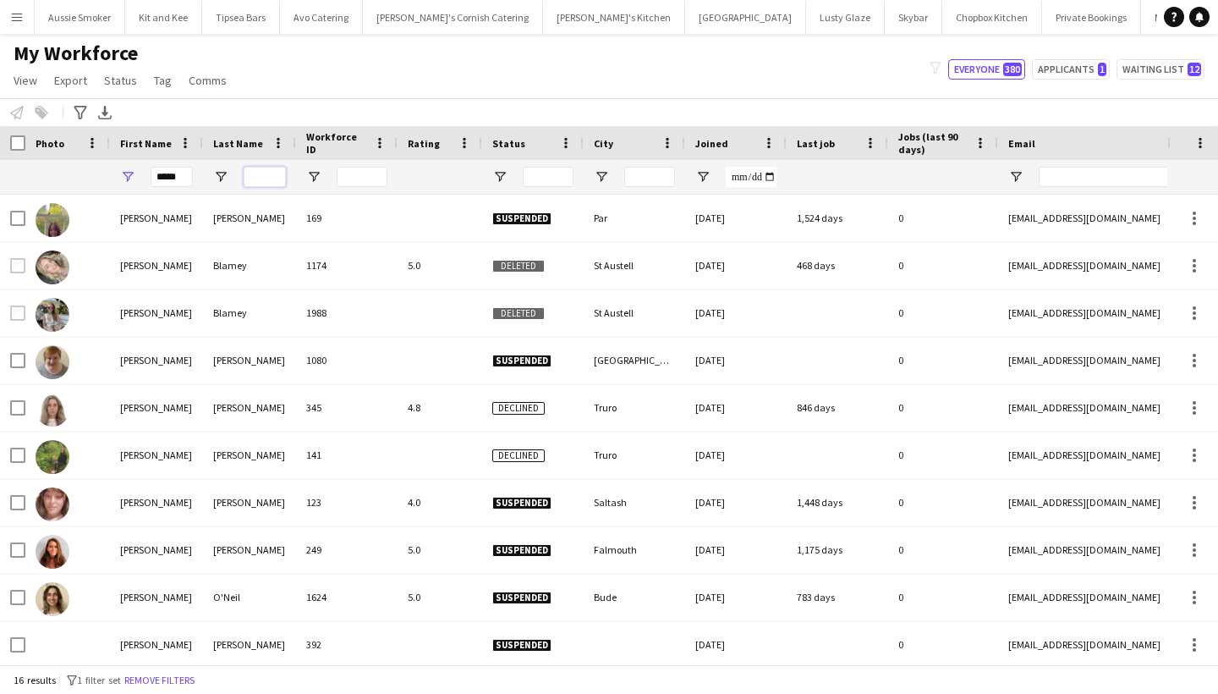
click at [259, 174] on input "Last Name Filter Input" at bounding box center [265, 177] width 42 height 20
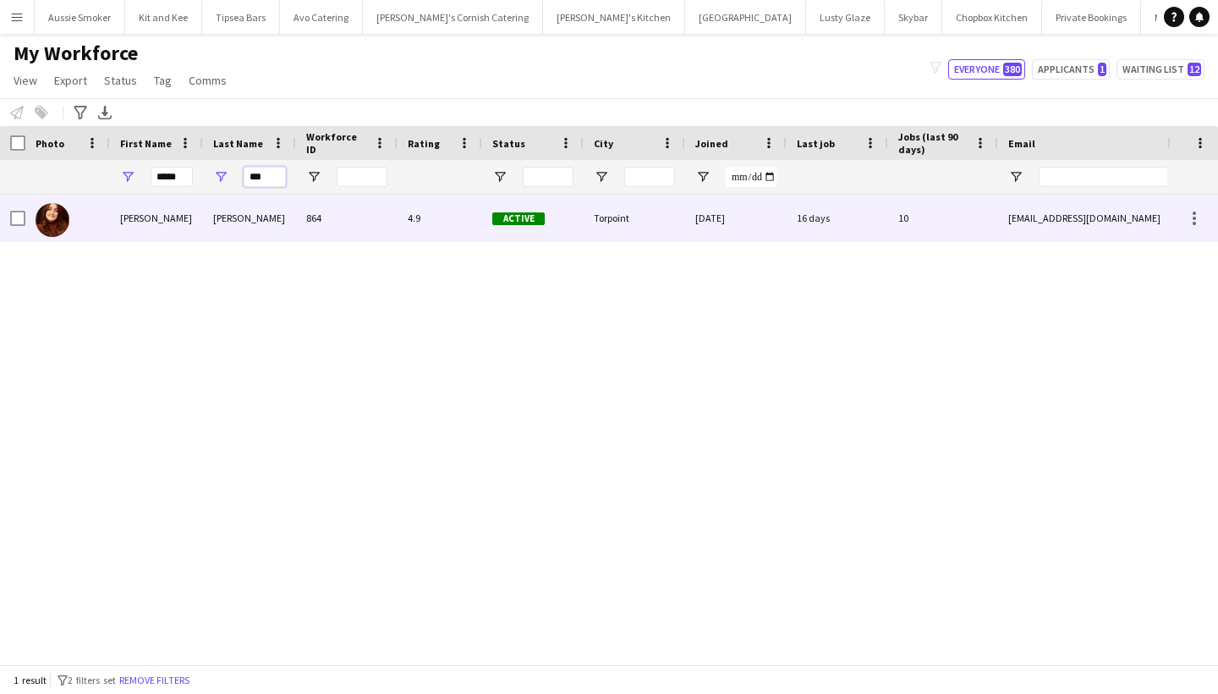
type input "***"
click at [585, 211] on div "Torpoint" at bounding box center [635, 218] width 102 height 47
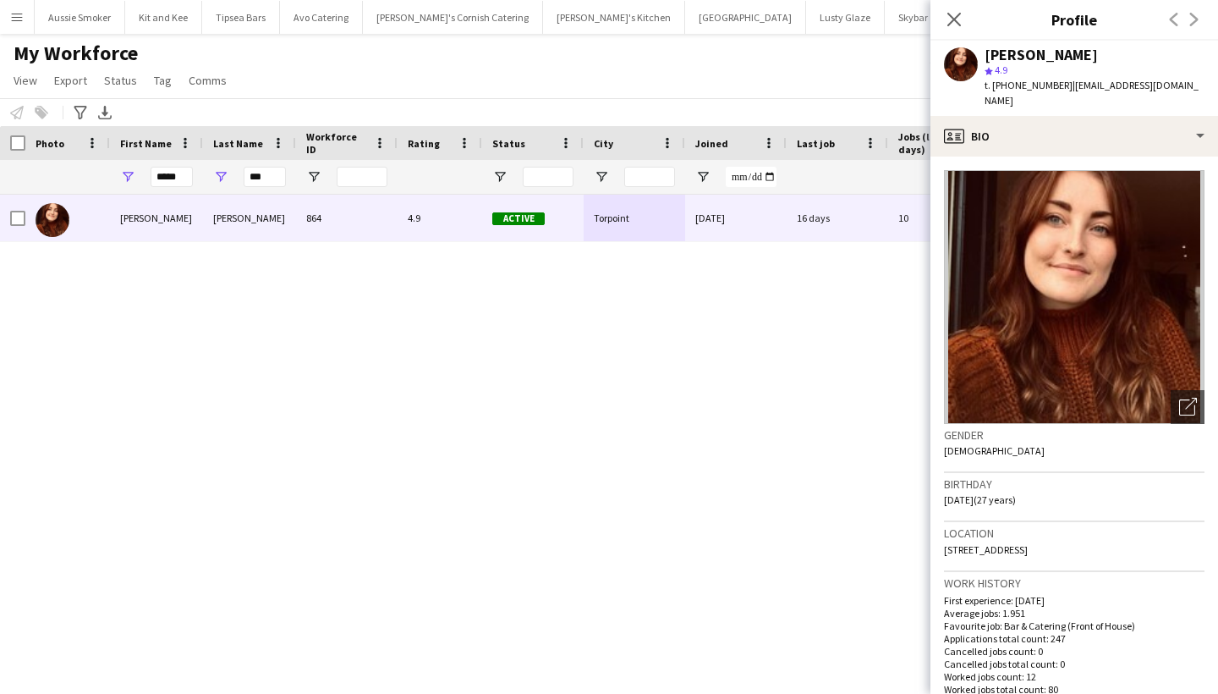
drag, startPoint x: 1109, startPoint y: 556, endPoint x: 1056, endPoint y: 546, distance: 54.3
click at [1056, 546] on div "Location 38 Antony Road, Torpoint, PL11 2JR" at bounding box center [1074, 546] width 261 height 49
copy span "PL11 2JR"
click at [170, 173] on input "*****" at bounding box center [172, 177] width 42 height 20
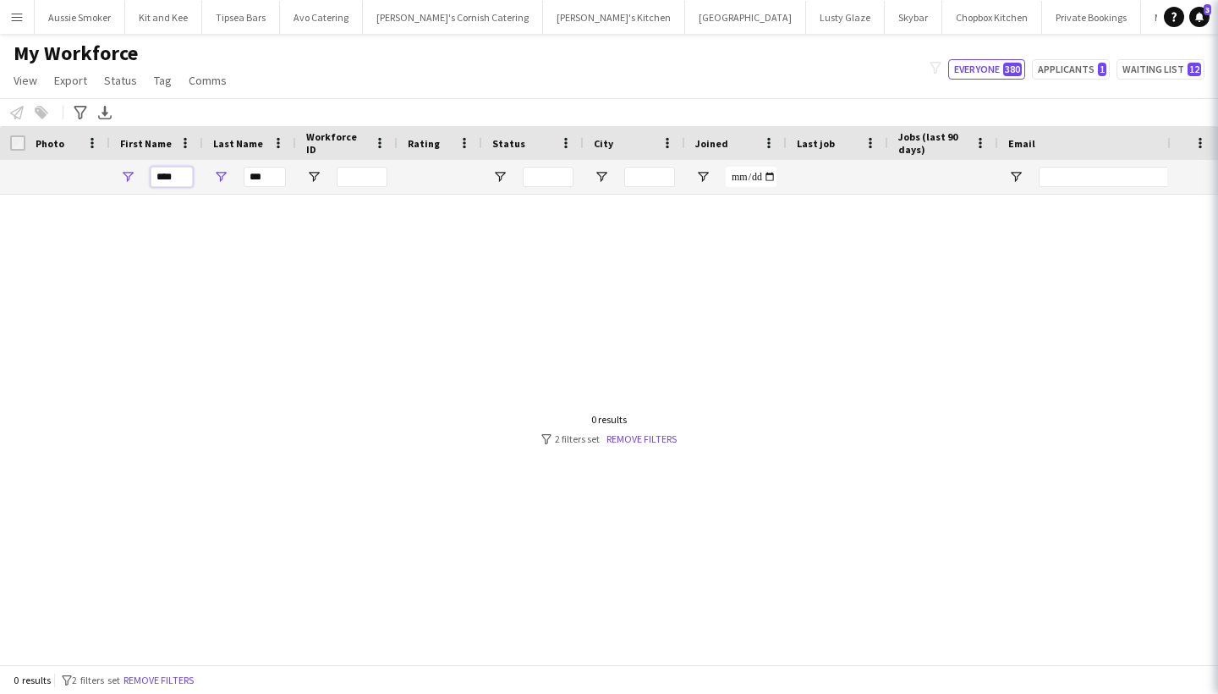
type input "****"
click at [277, 175] on input "***" at bounding box center [265, 177] width 42 height 20
type input "*"
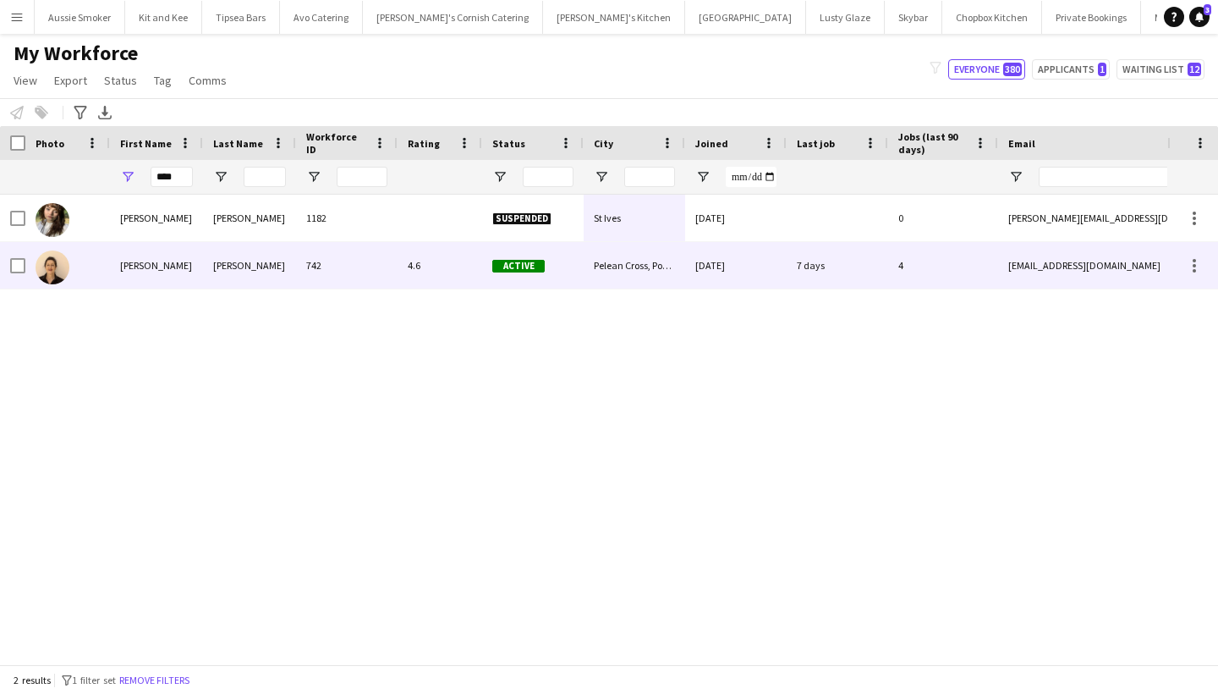
click at [251, 275] on div "Wilkes" at bounding box center [249, 265] width 93 height 47
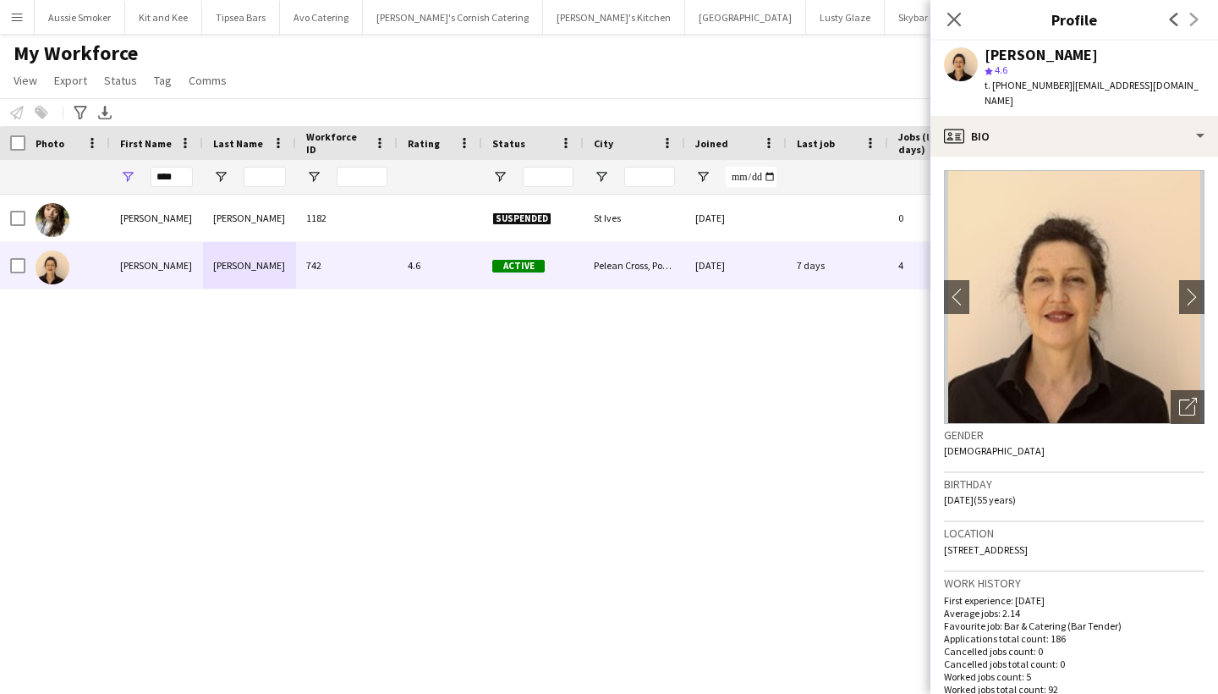
drag, startPoint x: 1054, startPoint y: 546, endPoint x: 1002, endPoint y: 546, distance: 52.5
click at [1002, 546] on div "Location Beechwood Farm, Beechwood Farm, Pelean Cross, Ponsanooth, TR3 7JD" at bounding box center [1074, 546] width 261 height 49
copy span "TR3 7JD"
click at [187, 177] on input "****" at bounding box center [172, 177] width 42 height 20
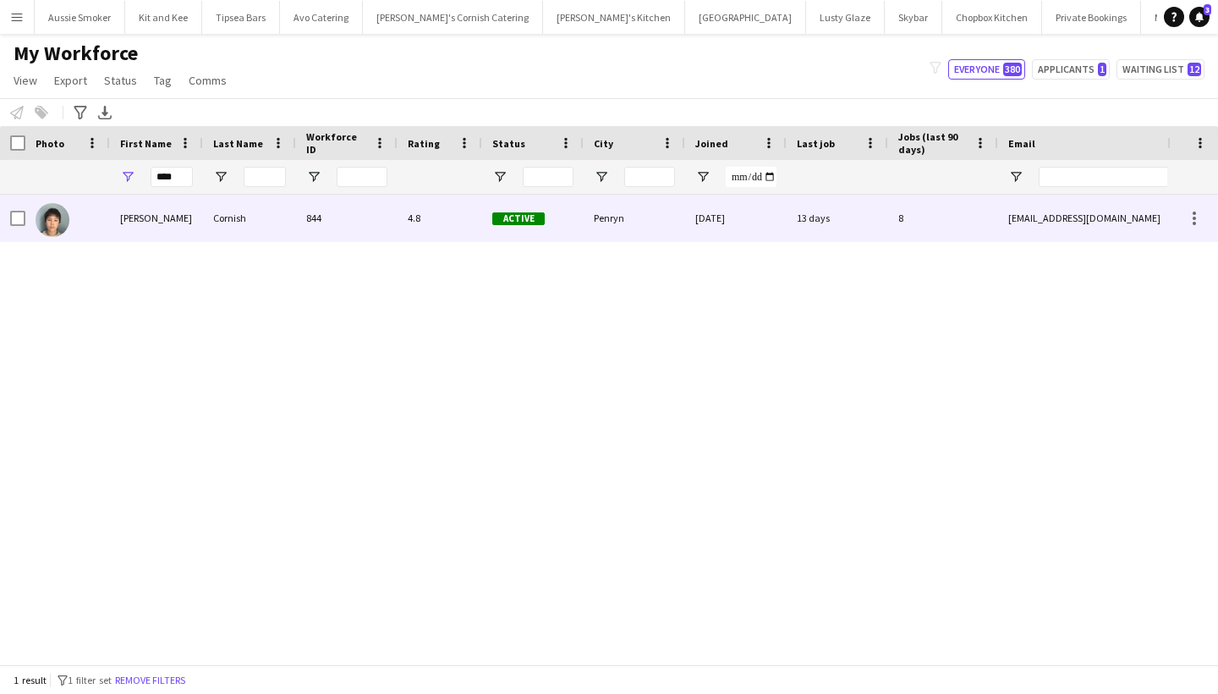
click at [169, 224] on div "Yuki" at bounding box center [156, 218] width 93 height 47
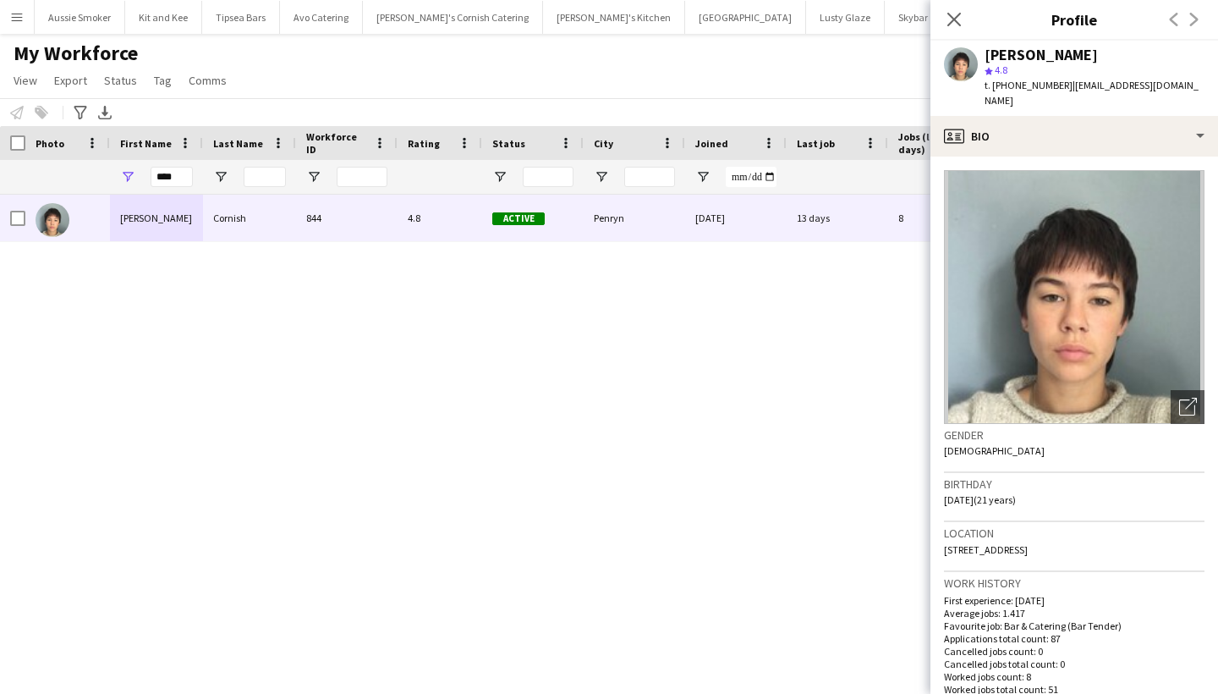
drag, startPoint x: 1115, startPoint y: 534, endPoint x: 1062, endPoint y: 533, distance: 52.5
click at [1062, 533] on div "Location 49 Bohelland Road, Penryn, TR10 8DY" at bounding box center [1074, 546] width 261 height 49
copy span "TR10 8DY"
click at [163, 179] on input "****" at bounding box center [172, 177] width 42 height 20
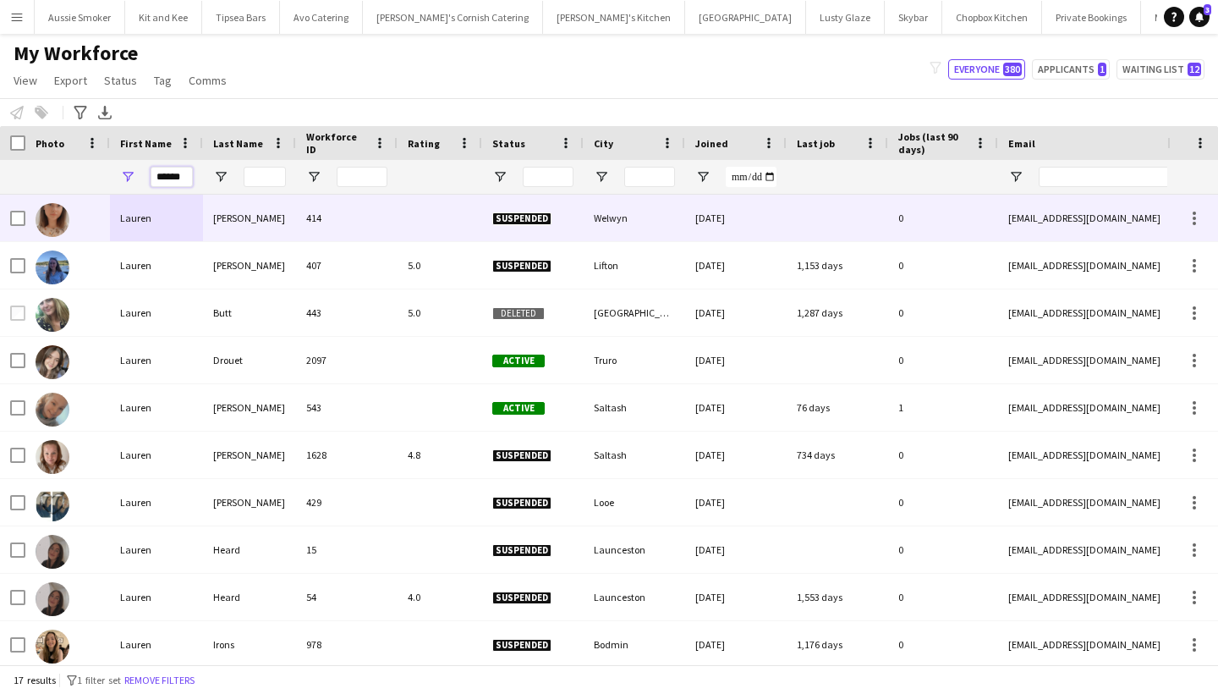
type input "******"
drag, startPoint x: 173, startPoint y: 186, endPoint x: 263, endPoint y: 170, distance: 91.9
click at [263, 170] on input "Last Name Filter Input" at bounding box center [265, 177] width 42 height 20
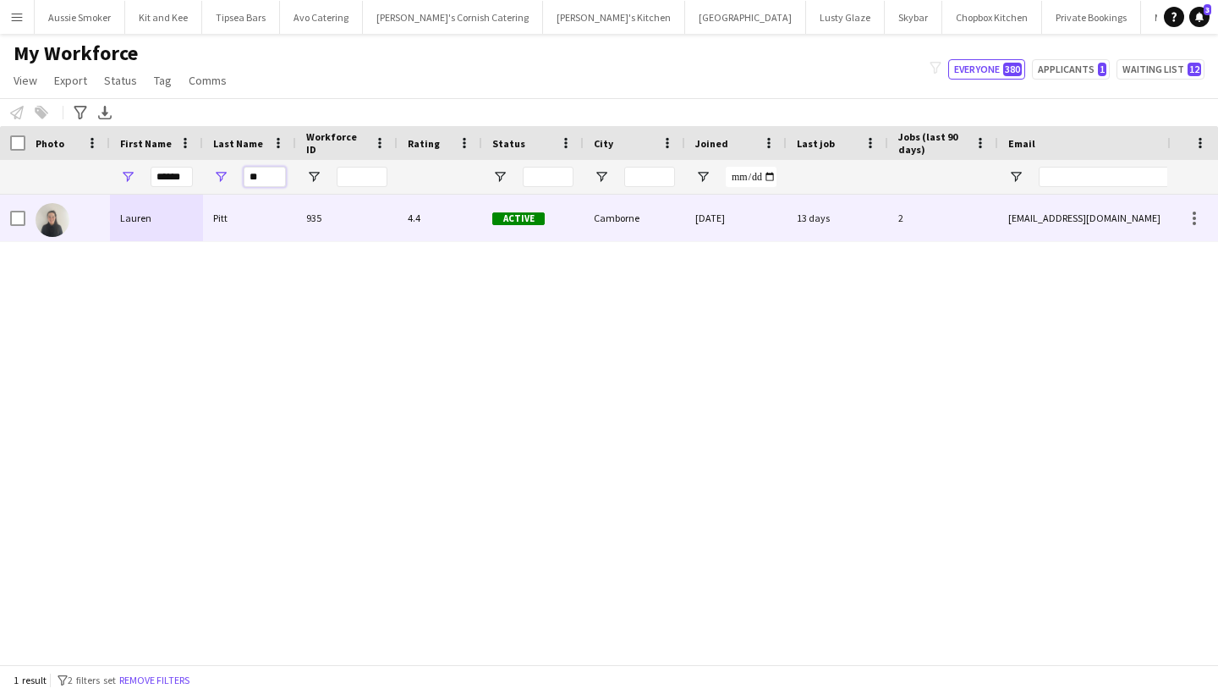
type input "**"
click at [239, 235] on div "Pitt" at bounding box center [249, 218] width 93 height 47
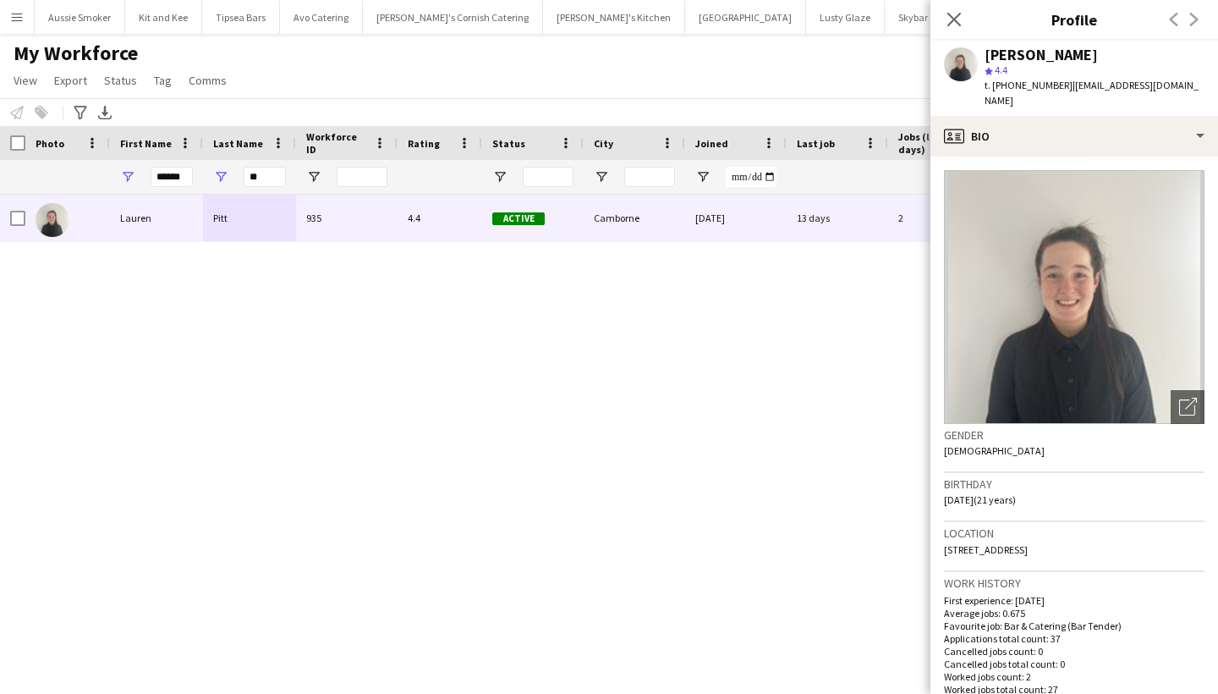
drag, startPoint x: 1114, startPoint y: 530, endPoint x: 1073, endPoint y: 530, distance: 41.5
click at [1073, 530] on div "Location 23 Seton Gardens, Camborne, TR14 7JS" at bounding box center [1074, 546] width 261 height 49
copy span "TR14 7JS"
click at [182, 176] on input "******" at bounding box center [172, 177] width 42 height 20
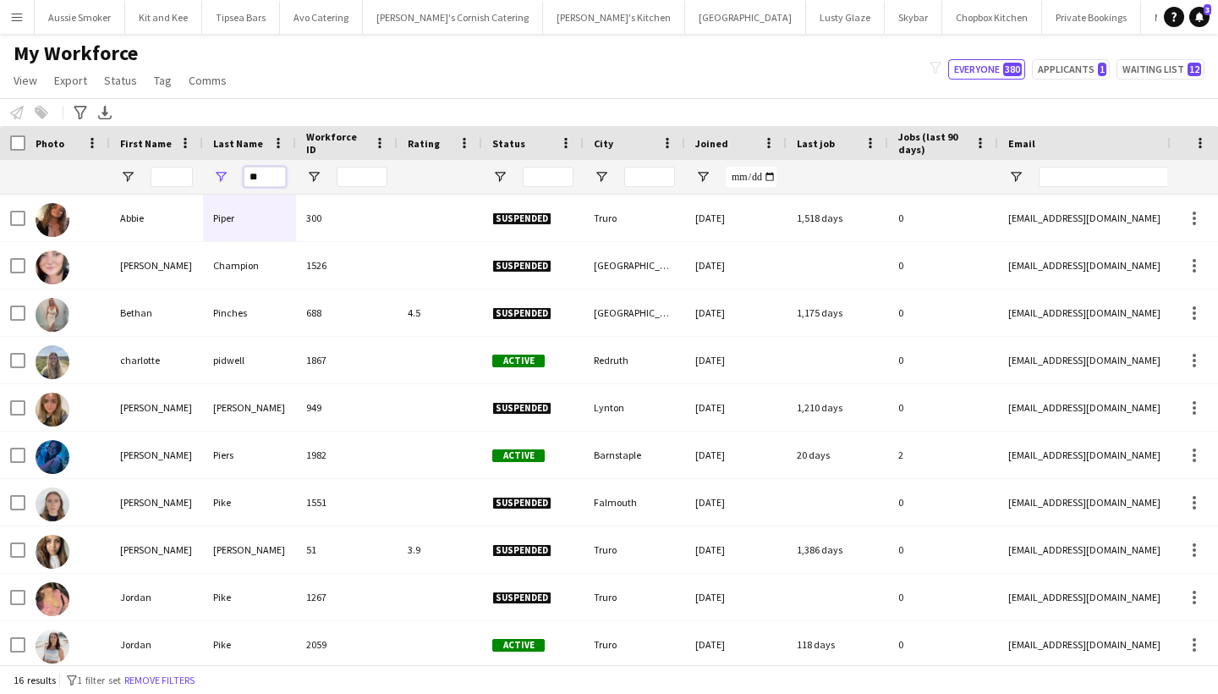
click at [263, 174] on input "**" at bounding box center [265, 177] width 42 height 20
type input "*"
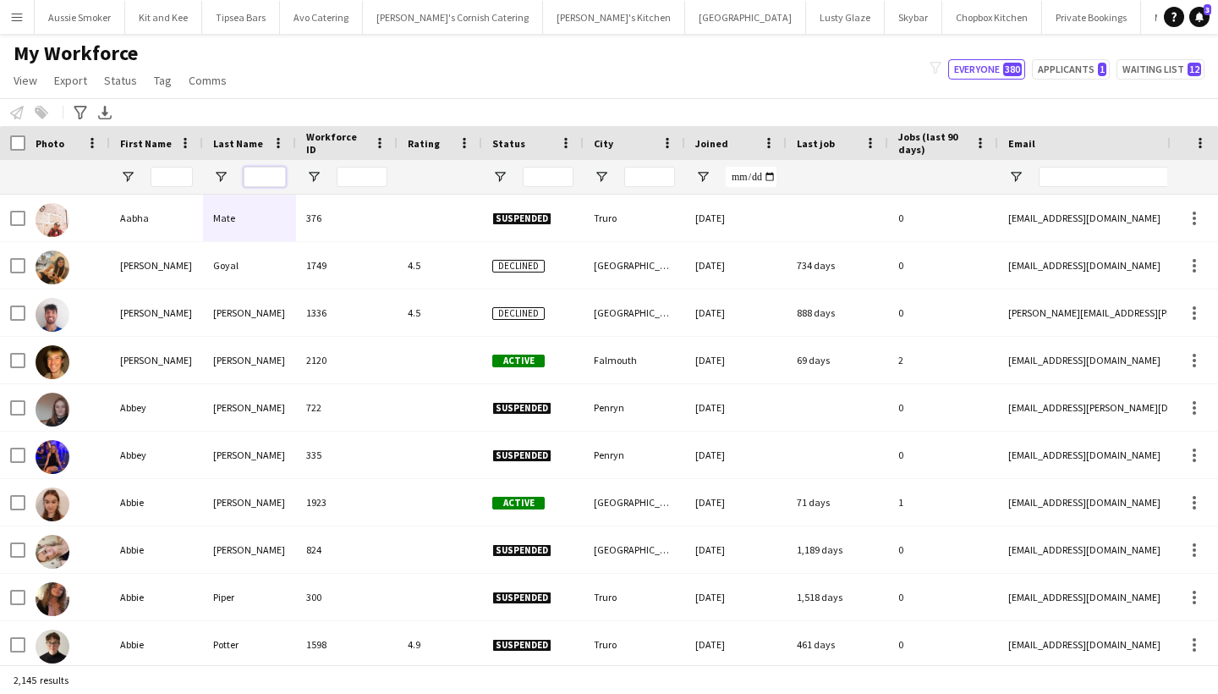
scroll to position [1, 0]
click at [170, 185] on input "First Name Filter Input" at bounding box center [172, 177] width 42 height 20
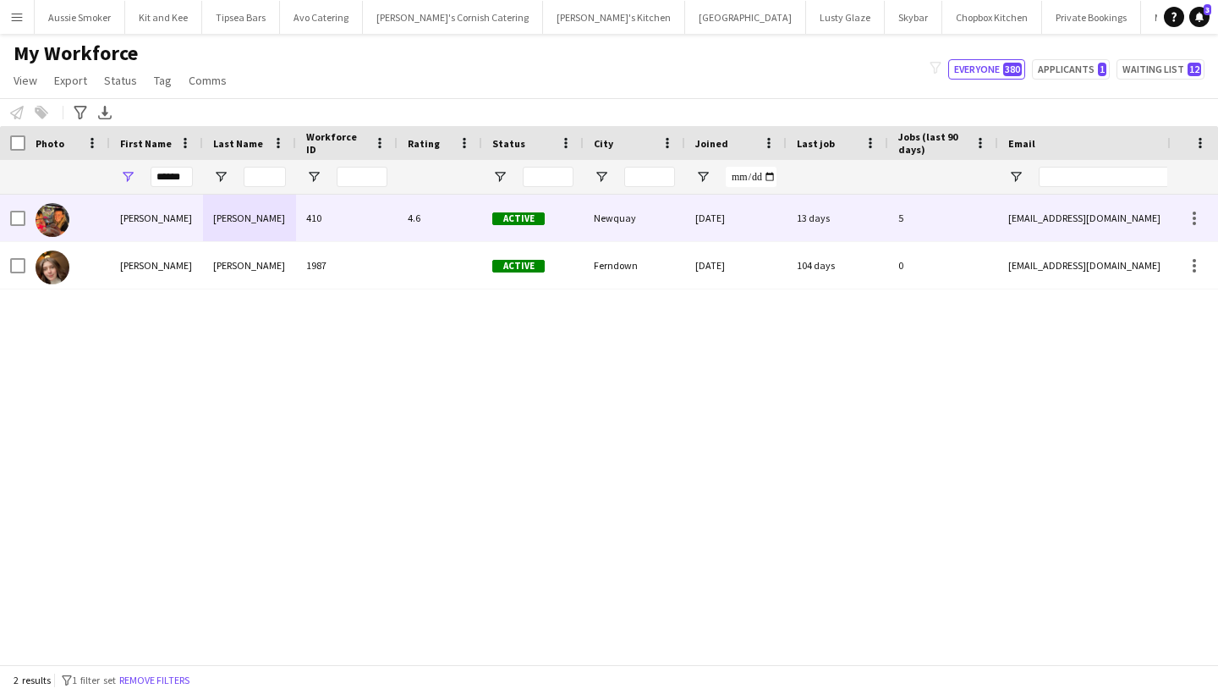
drag, startPoint x: 169, startPoint y: 204, endPoint x: 156, endPoint y: 223, distance: 23.2
click at [156, 223] on div "Sophia" at bounding box center [156, 218] width 93 height 47
click at [446, 217] on div "4.6" at bounding box center [440, 218] width 85 height 47
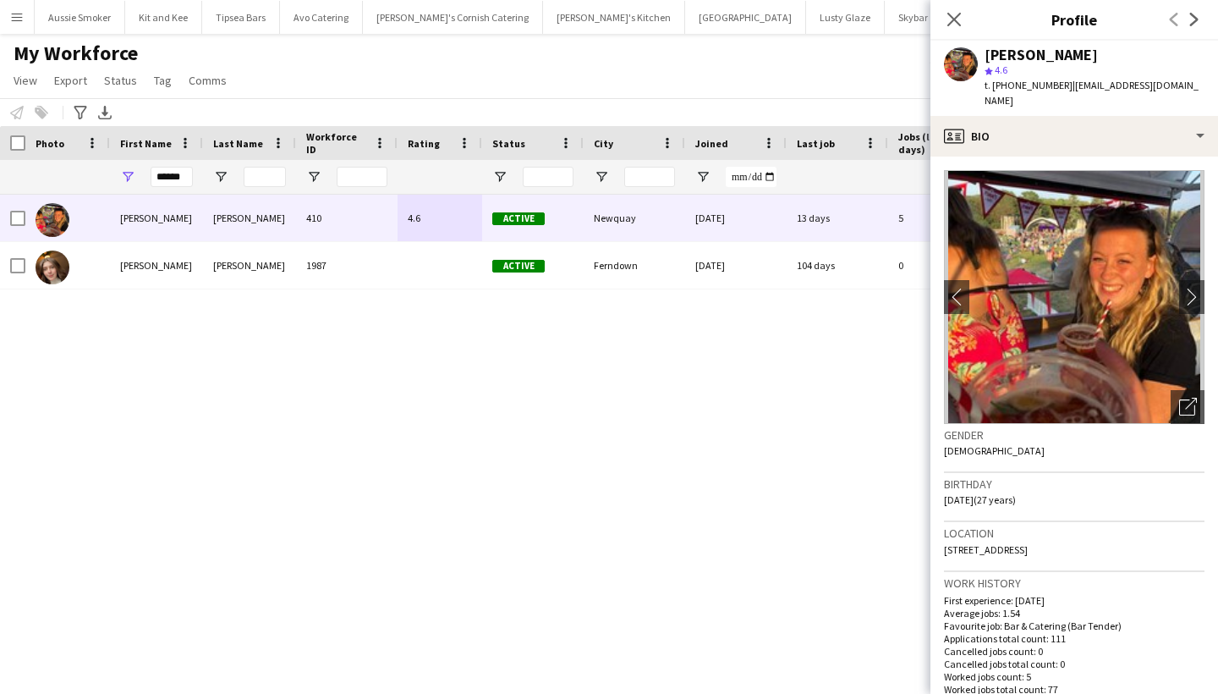
drag, startPoint x: 1183, startPoint y: 536, endPoint x: 1144, endPoint y: 532, distance: 39.1
click at [1144, 532] on div "Location Watergate Road, FLAT 9 Island Point, Newquay, TR7 3NT" at bounding box center [1074, 546] width 261 height 49
copy span "TR7 3NT"
click at [176, 174] on input "******" at bounding box center [172, 177] width 42 height 20
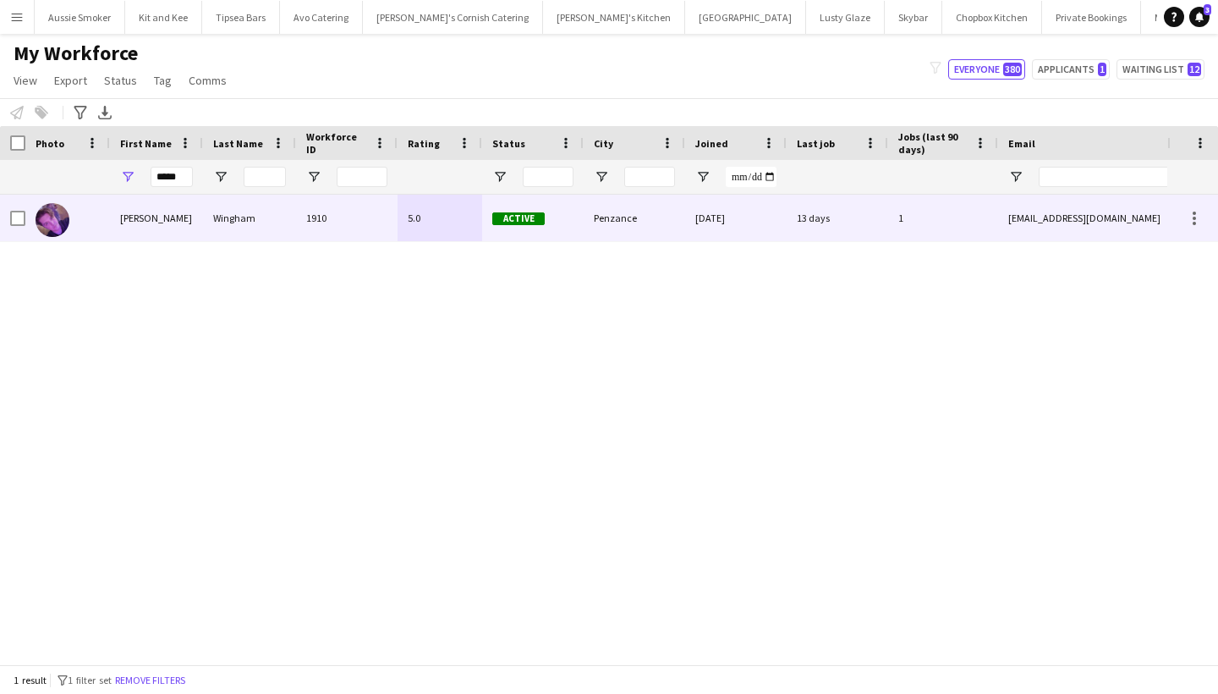
click at [147, 226] on div "Rohan" at bounding box center [156, 218] width 93 height 47
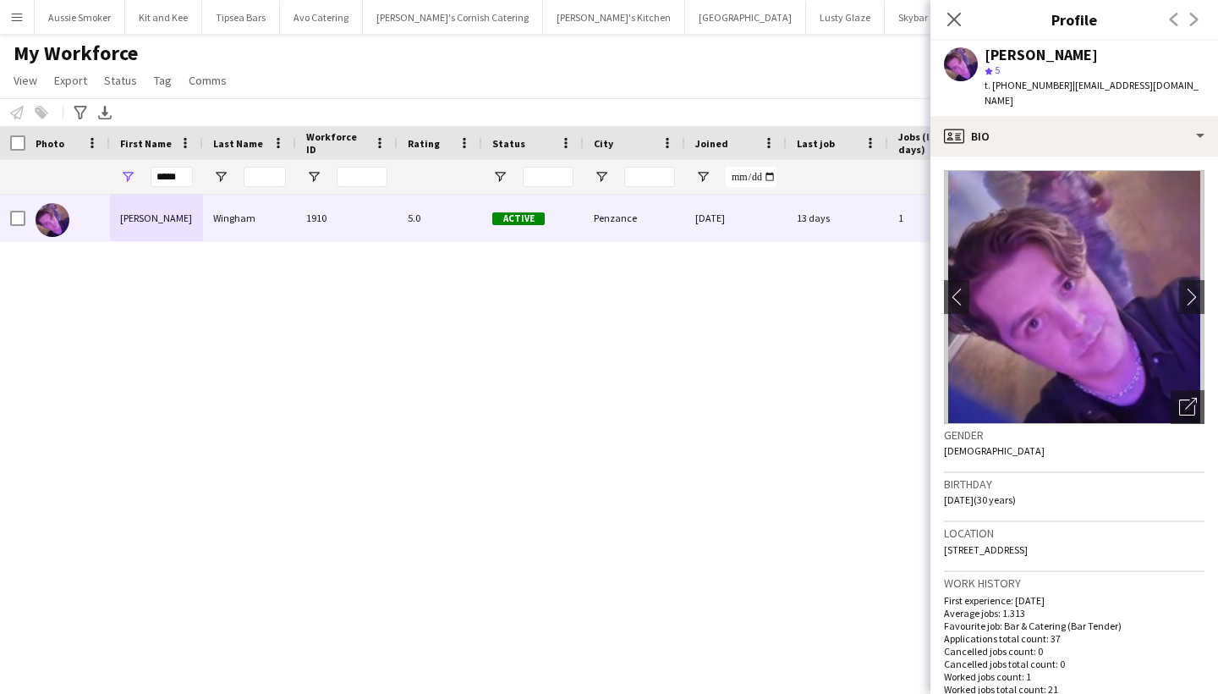
drag, startPoint x: 1151, startPoint y: 535, endPoint x: 1098, endPoint y: 535, distance: 53.3
click at [1098, 535] on div "Location Rear flat 4, Princes Street, Penzance, TR18 2NL" at bounding box center [1074, 546] width 261 height 49
copy span "TR18 2NL"
click at [184, 172] on input "*****" at bounding box center [172, 177] width 42 height 20
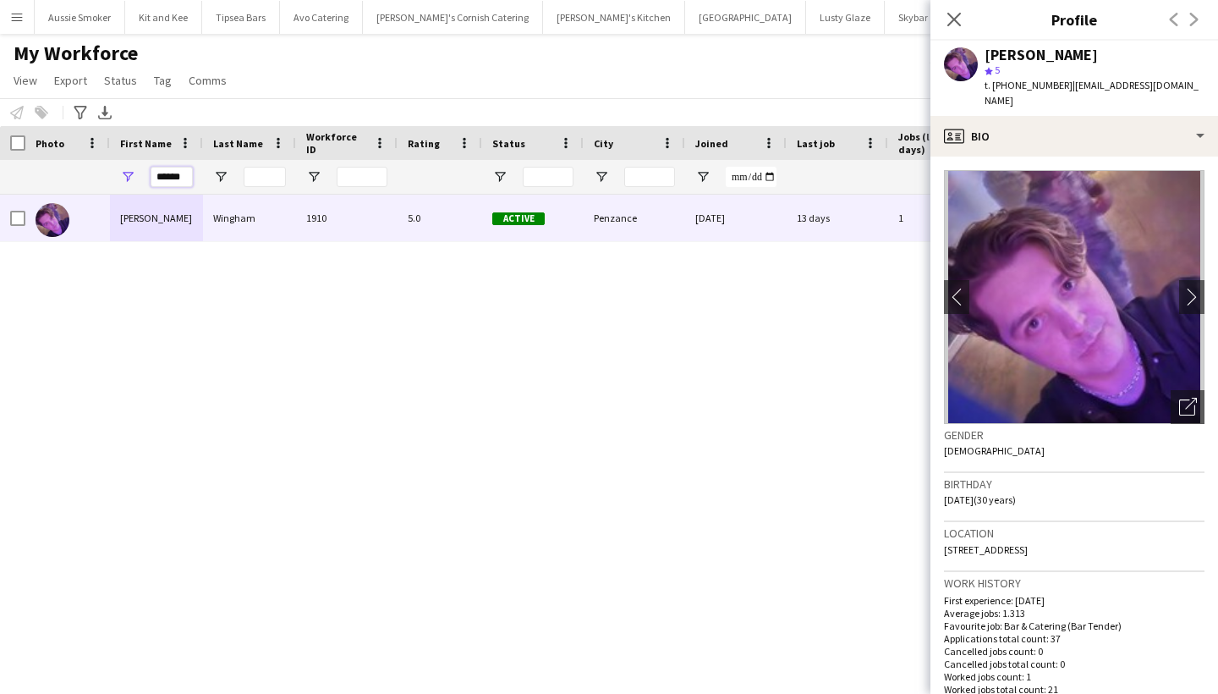
type input "******"
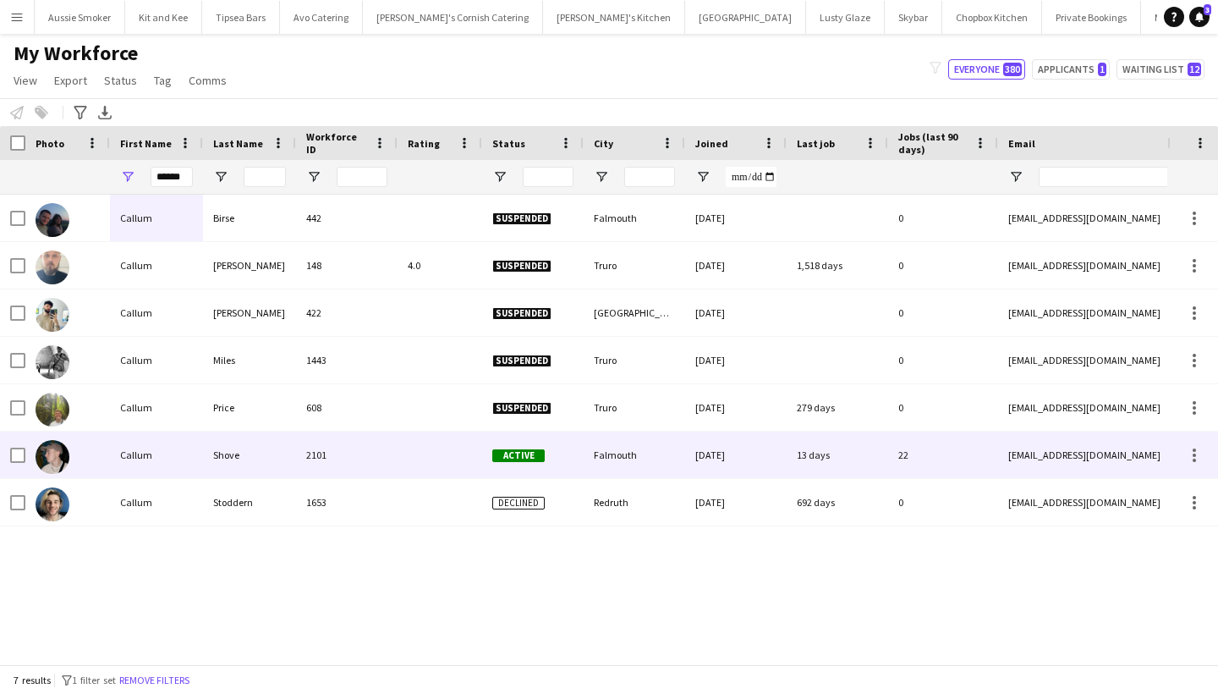
click at [199, 452] on div "Callum" at bounding box center [156, 454] width 93 height 47
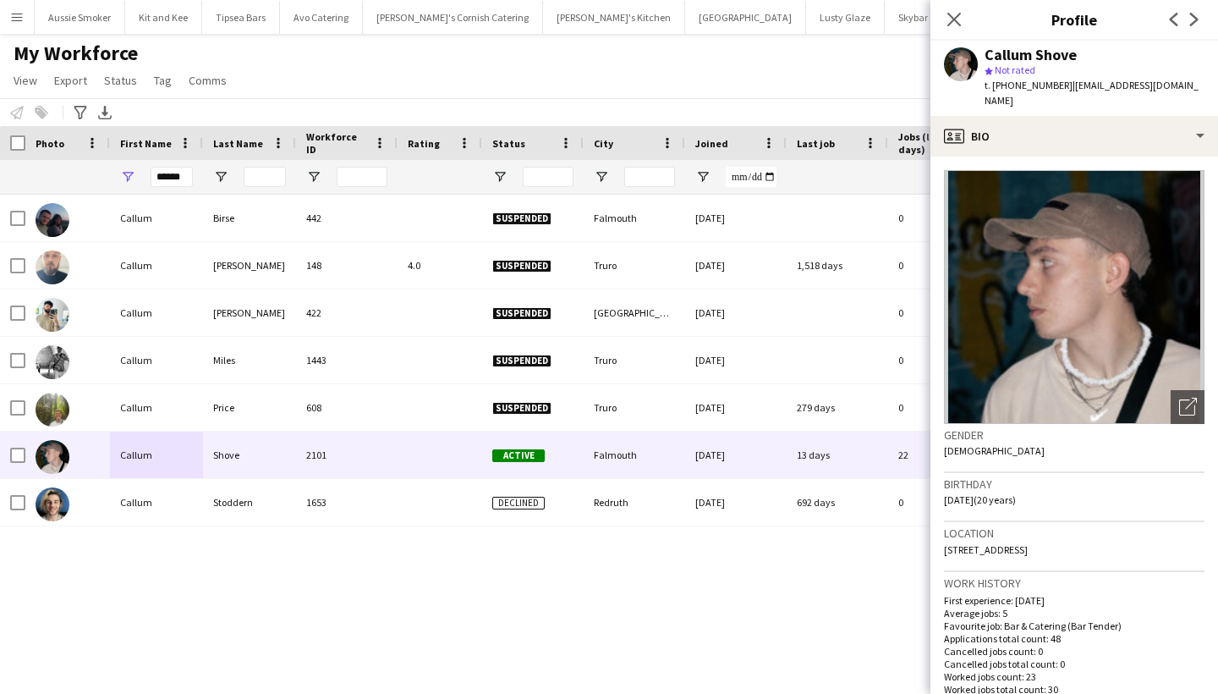
drag, startPoint x: 1162, startPoint y: 536, endPoint x: 1117, endPoint y: 534, distance: 45.8
click at [1117, 534] on div "Location Pendennis Rise, ocean view 1, Falmouth, TR11 4GE" at bounding box center [1074, 546] width 261 height 49
copy span "TR11 4GE"
click at [18, 25] on button "Menu" at bounding box center [17, 17] width 34 height 34
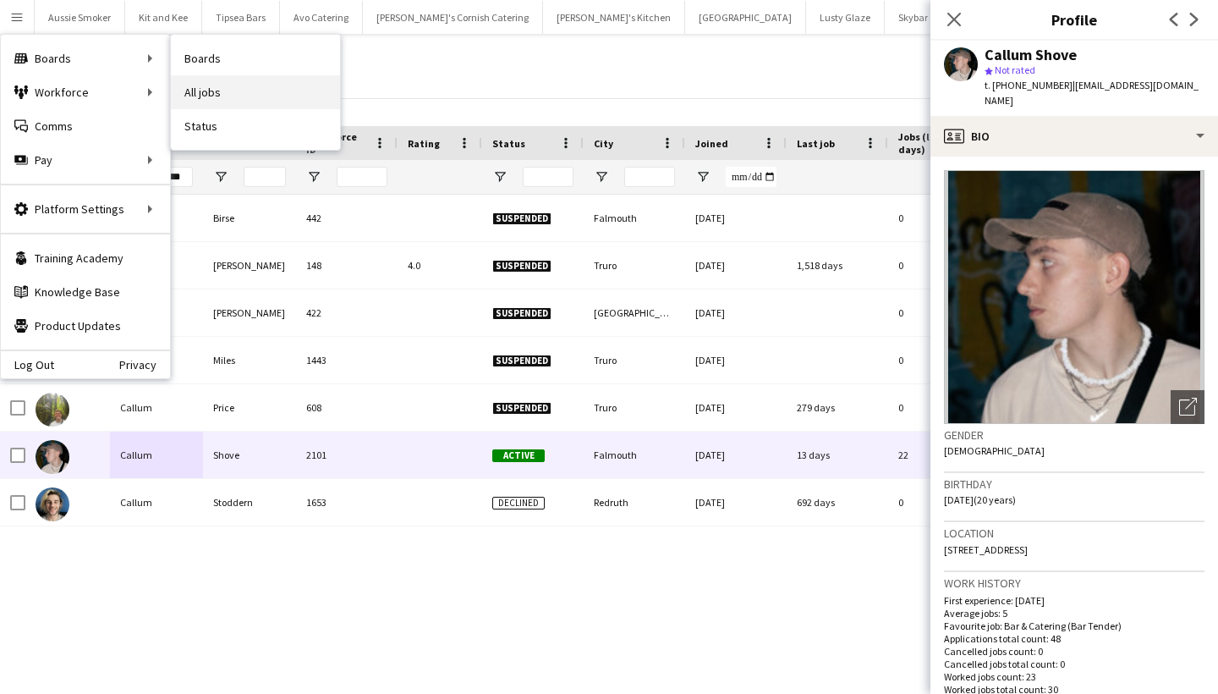
click at [234, 93] on link "All jobs" at bounding box center [255, 92] width 169 height 34
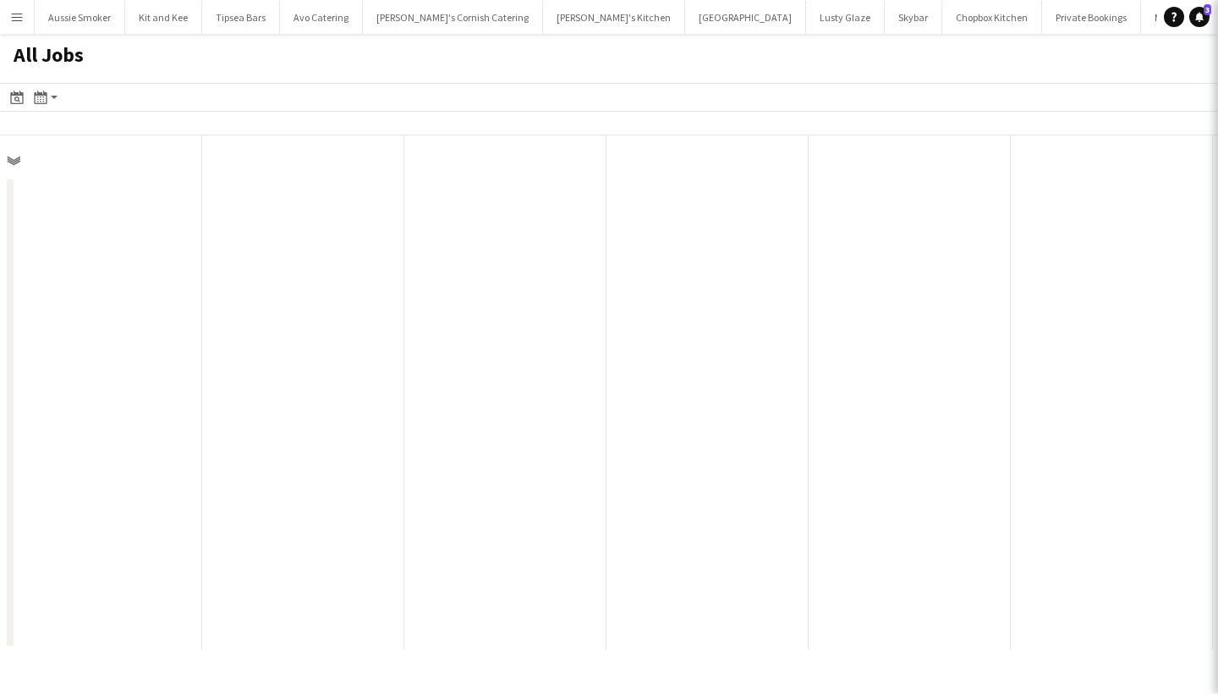
scroll to position [0, 404]
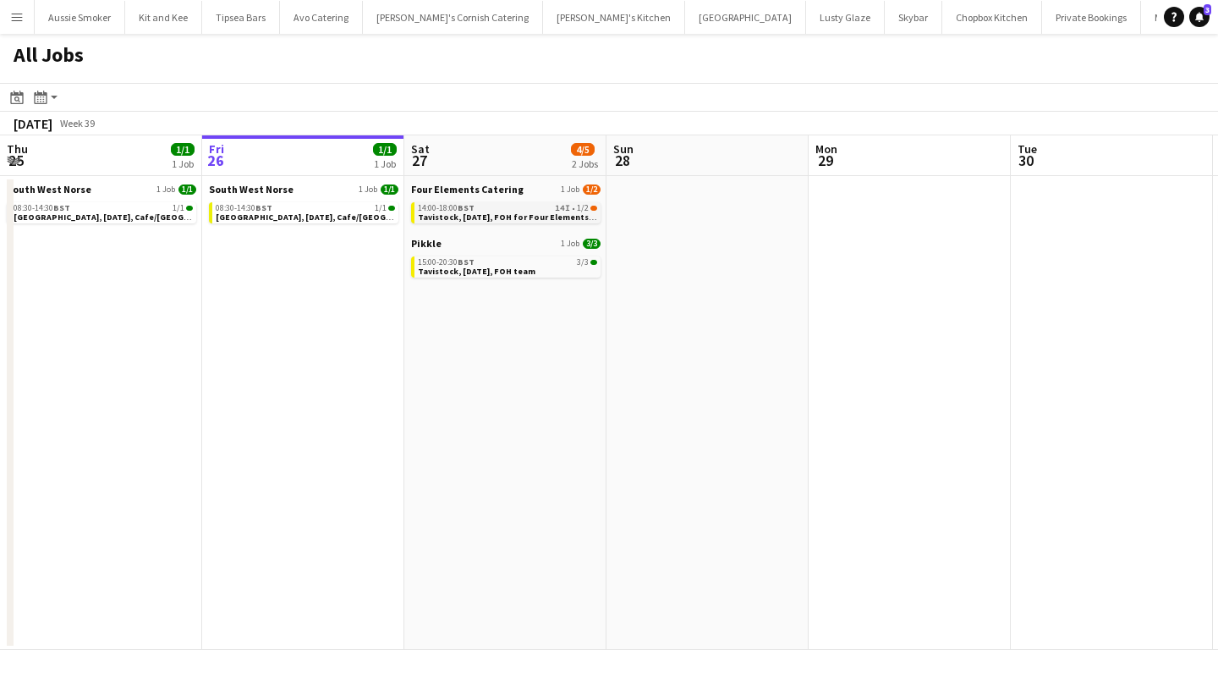
click at [486, 214] on span "Tavistock, [DATE], FOH for Four Elements Catering" at bounding box center [522, 216] width 209 height 11
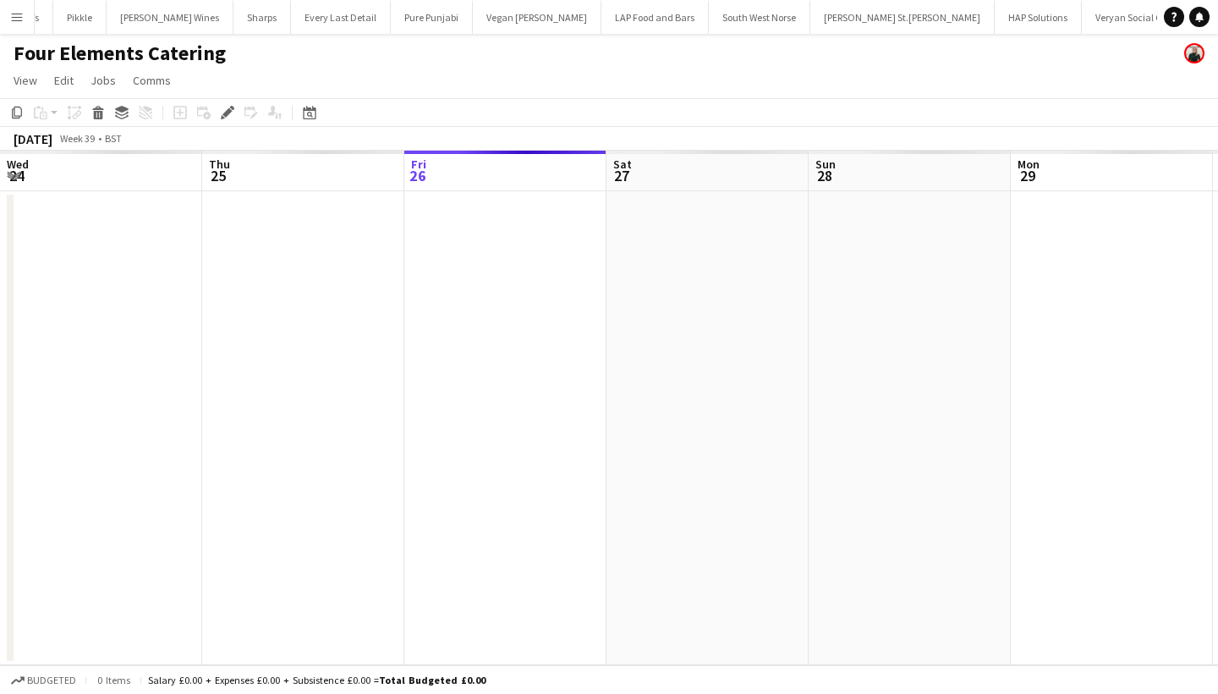
scroll to position [0, 1870]
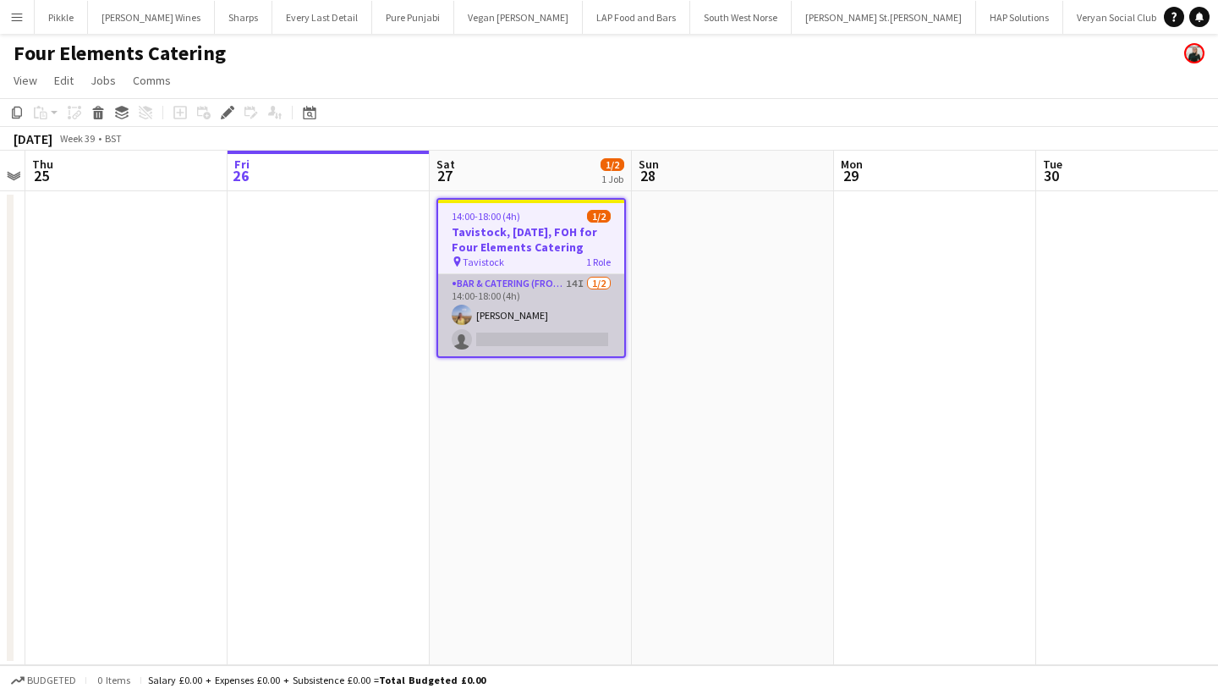
click at [508, 349] on app-card-role "Bar & Catering (Front of House) 14I [DATE] 14:00-18:00 (4h) [PERSON_NAME] singl…" at bounding box center [531, 315] width 186 height 82
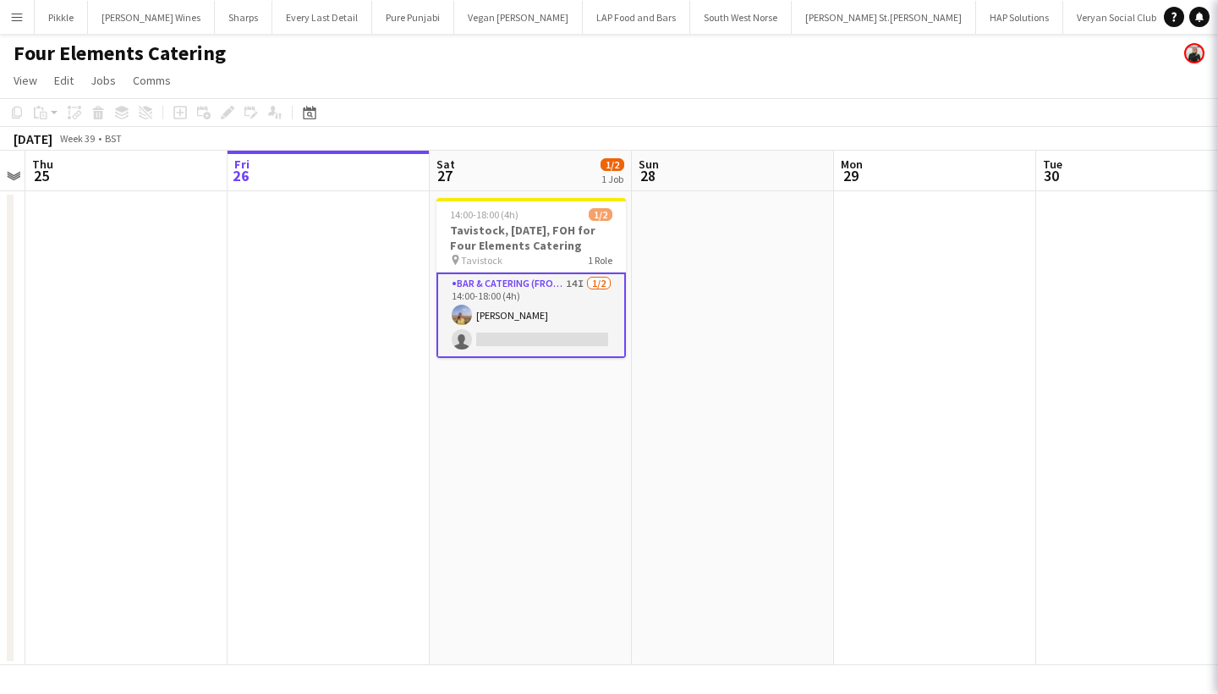
scroll to position [0, 0]
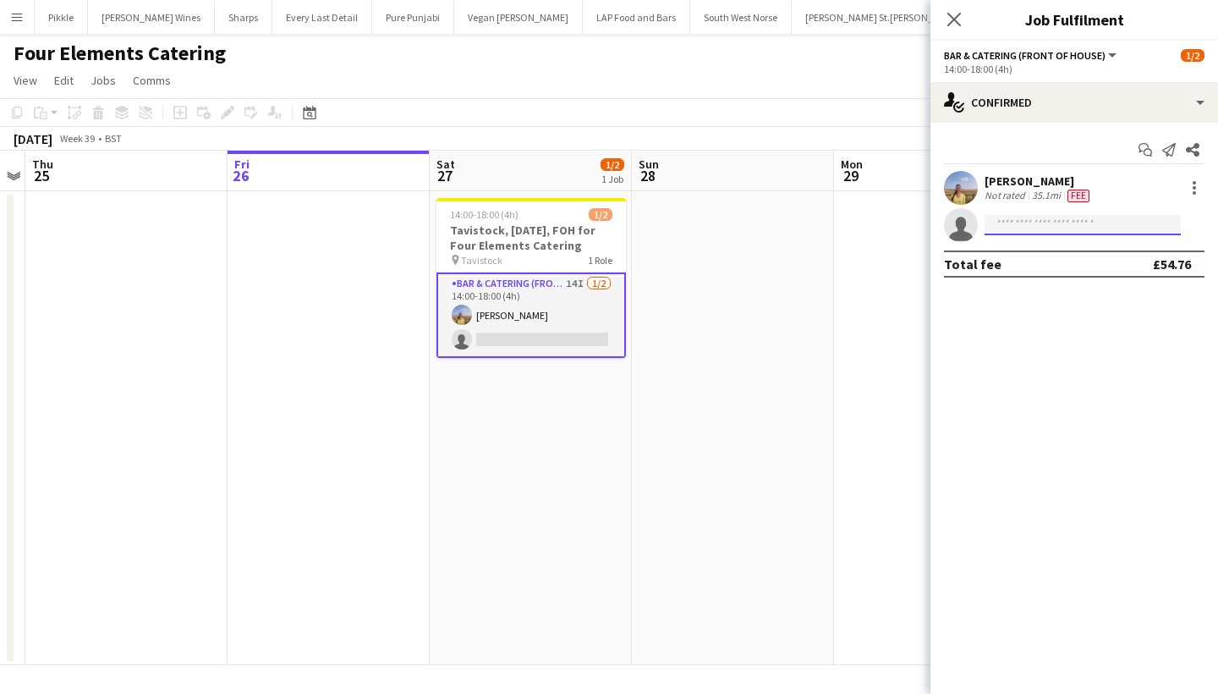
click at [1003, 226] on input at bounding box center [1083, 225] width 196 height 20
type input "****"
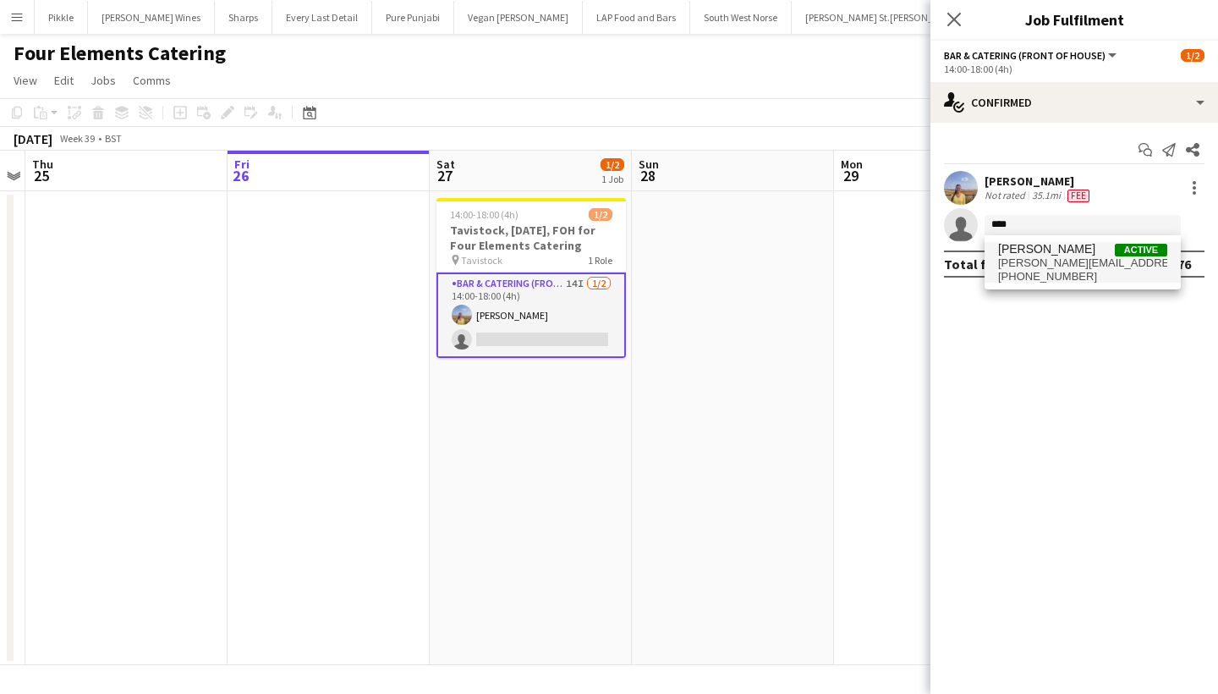
click at [1043, 270] on span "[PHONE_NUMBER]" at bounding box center [1082, 277] width 169 height 14
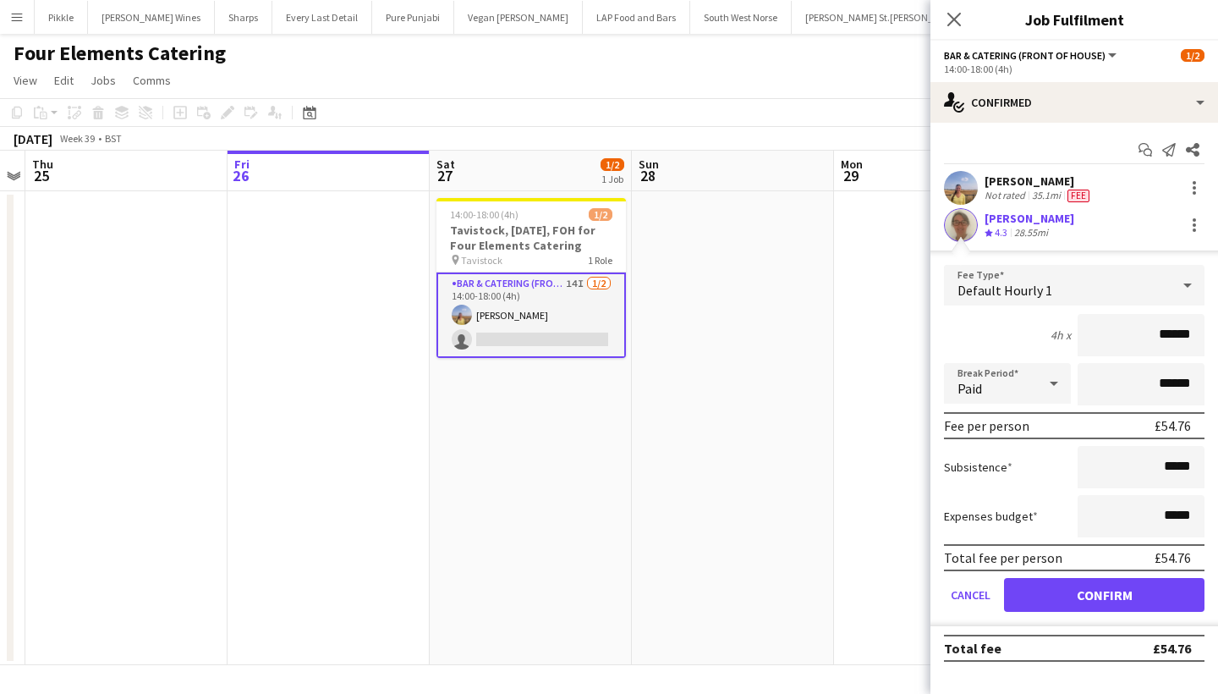
type input "******"
click at [1077, 604] on button "Confirm" at bounding box center [1104, 595] width 200 height 34
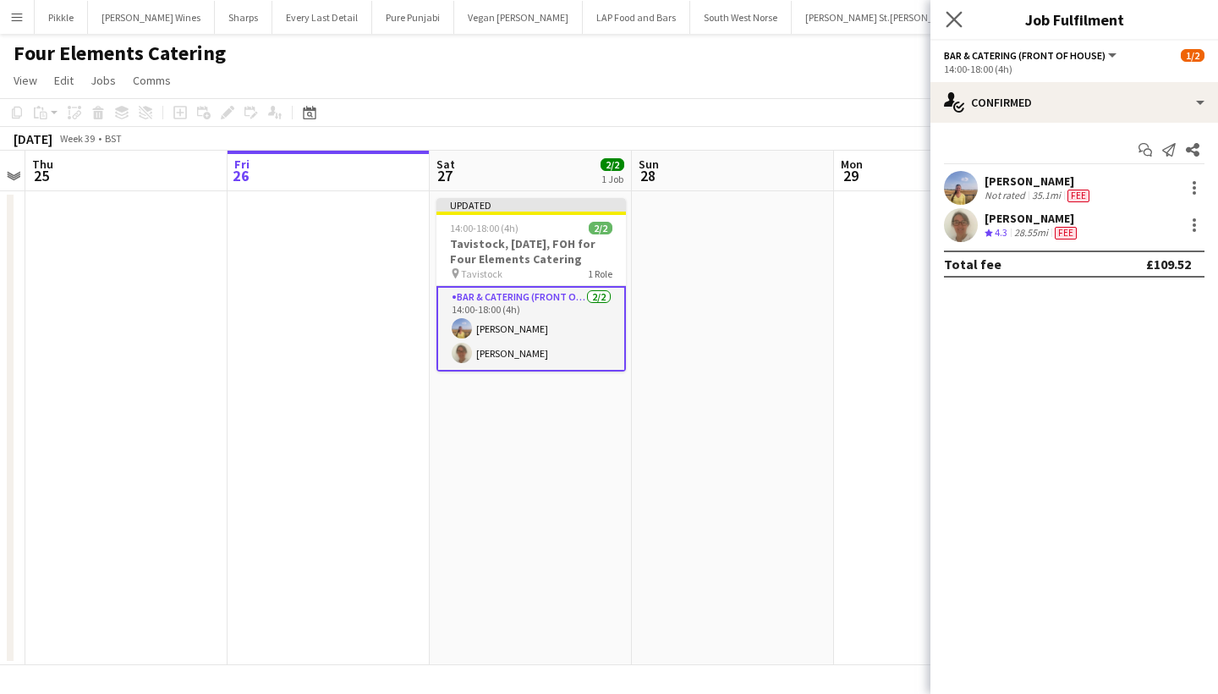
click at [946, 24] on app-icon "Close pop-in" at bounding box center [954, 20] width 25 height 25
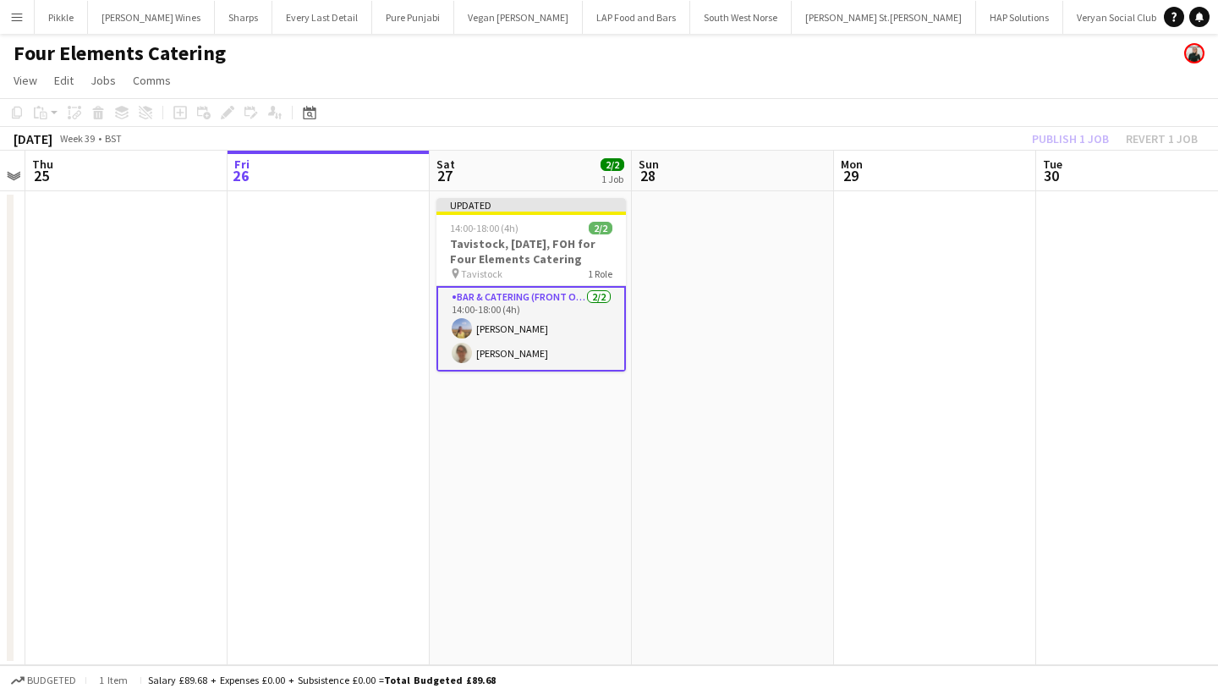
click at [1051, 141] on div "Publish 1 job Revert 1 job" at bounding box center [1115, 139] width 206 height 22
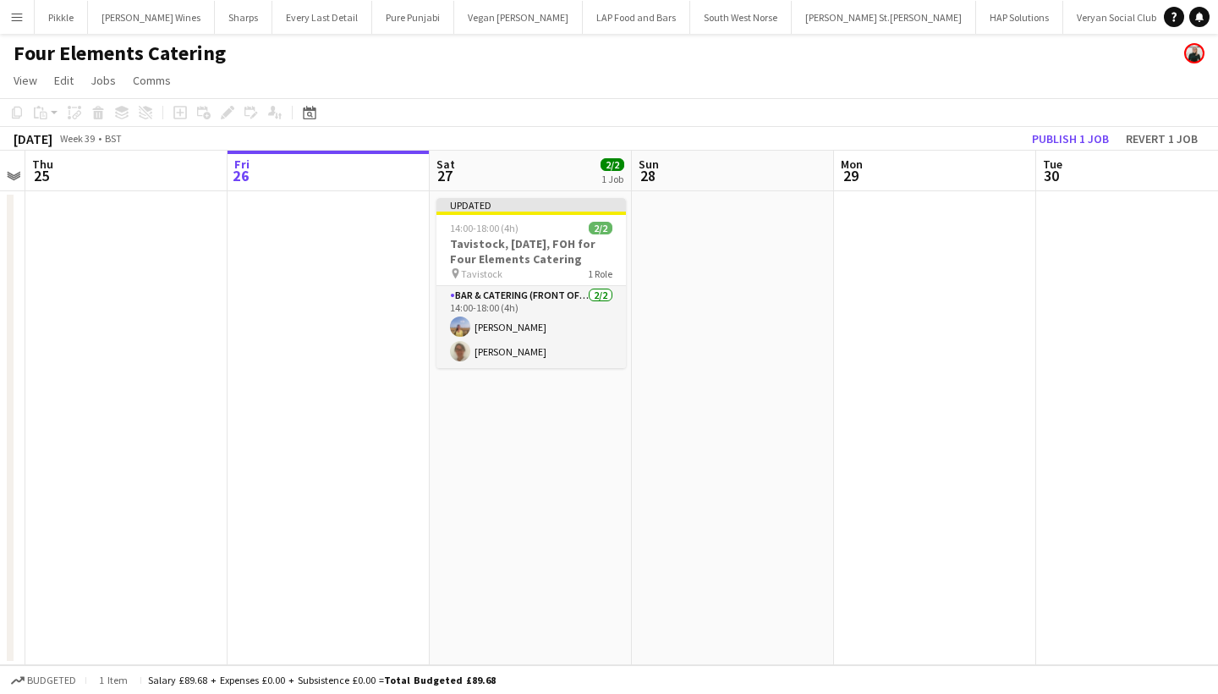
click at [1051, 141] on button "Publish 1 job" at bounding box center [1070, 139] width 91 height 22
